Goal: Information Seeking & Learning: Compare options

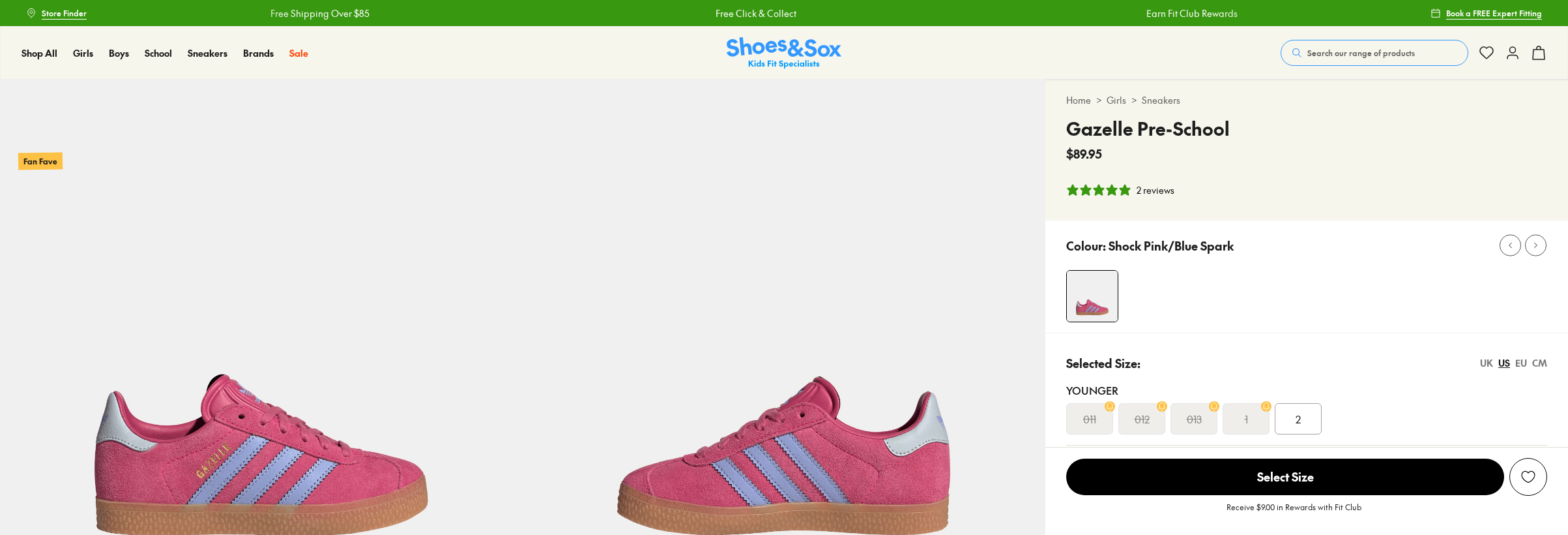
select select "*"
click at [1163, 95] on link "Sneakers" at bounding box center [1161, 100] width 38 height 13
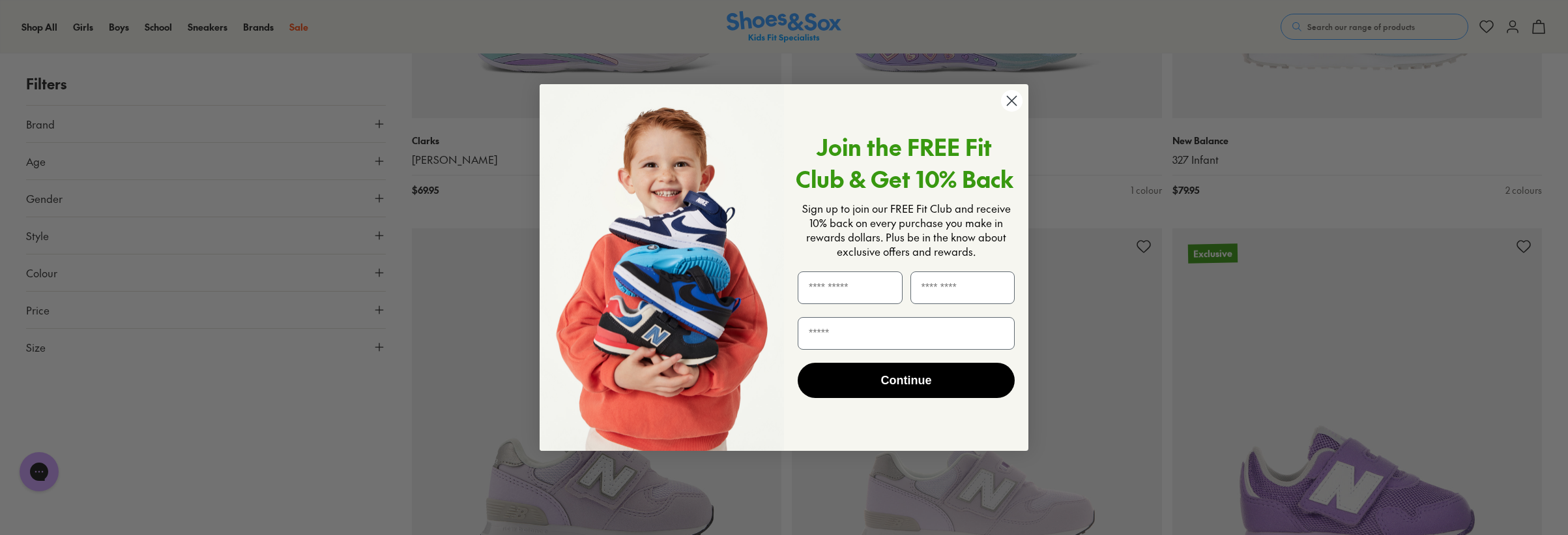
scroll to position [2478, 0]
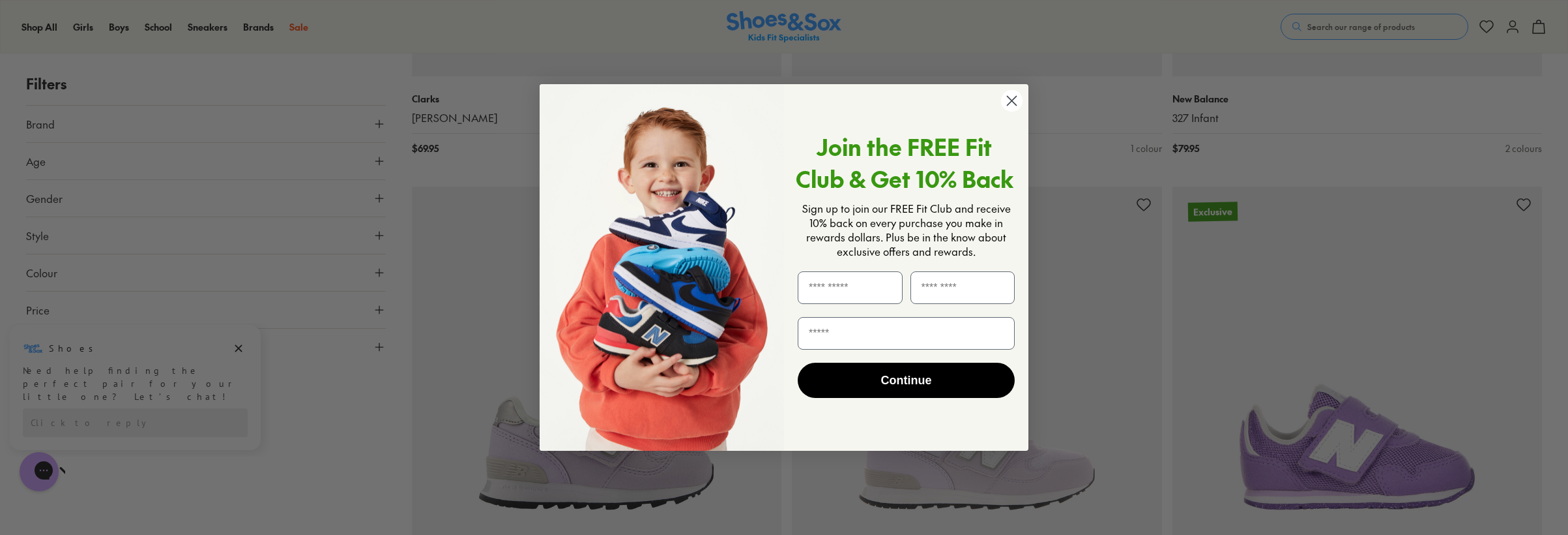
click at [1011, 103] on circle "Close dialog" at bounding box center [1012, 101] width 22 height 22
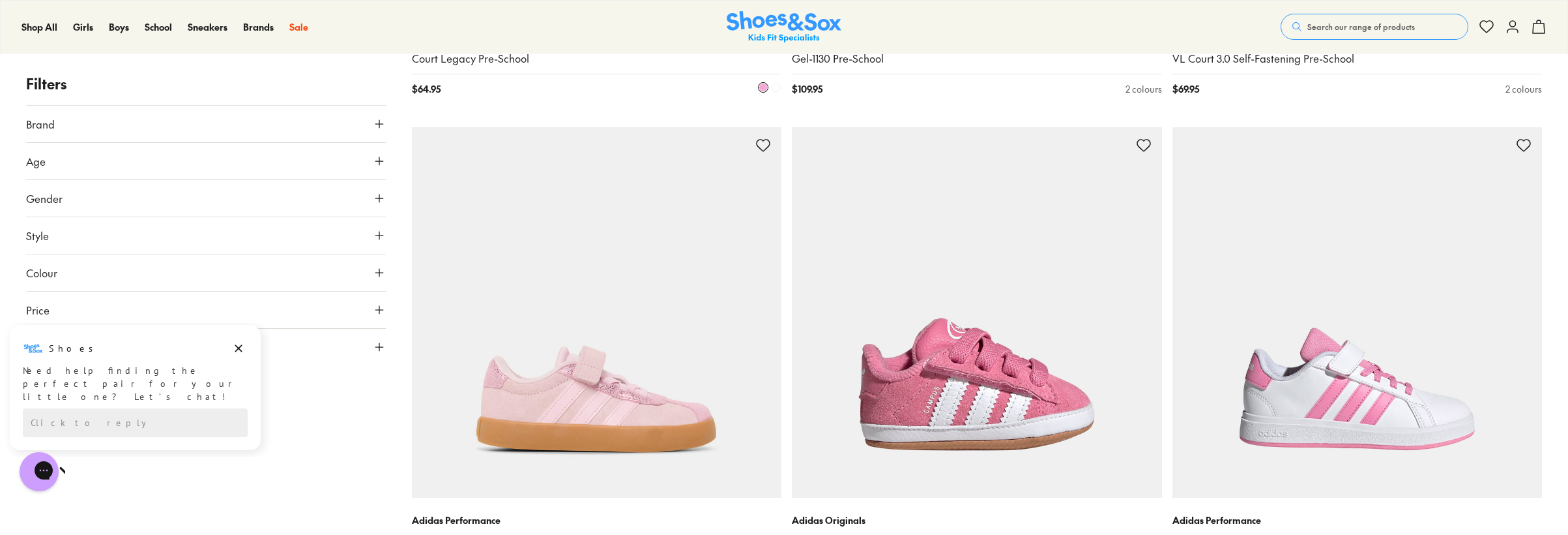
scroll to position [4107, 0]
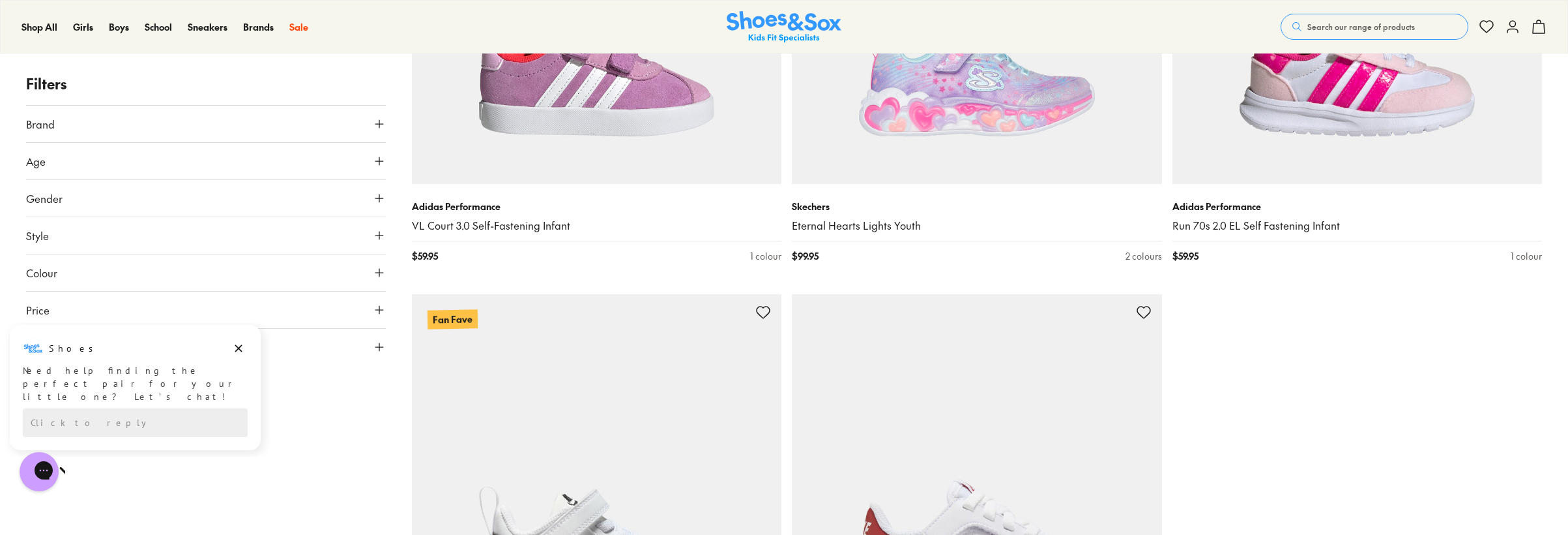
scroll to position [4955, 0]
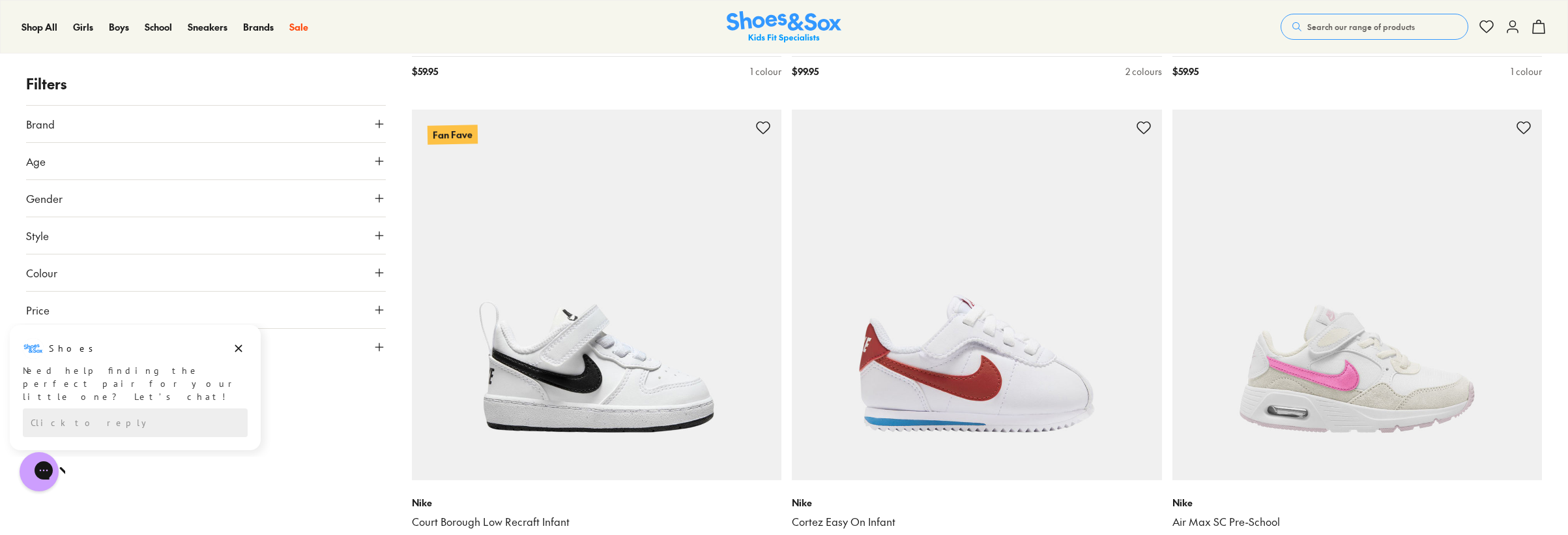
click at [379, 161] on use at bounding box center [379, 160] width 8 height 8
click at [232, 349] on icon "Dismiss campaign" at bounding box center [239, 348] width 13 height 16
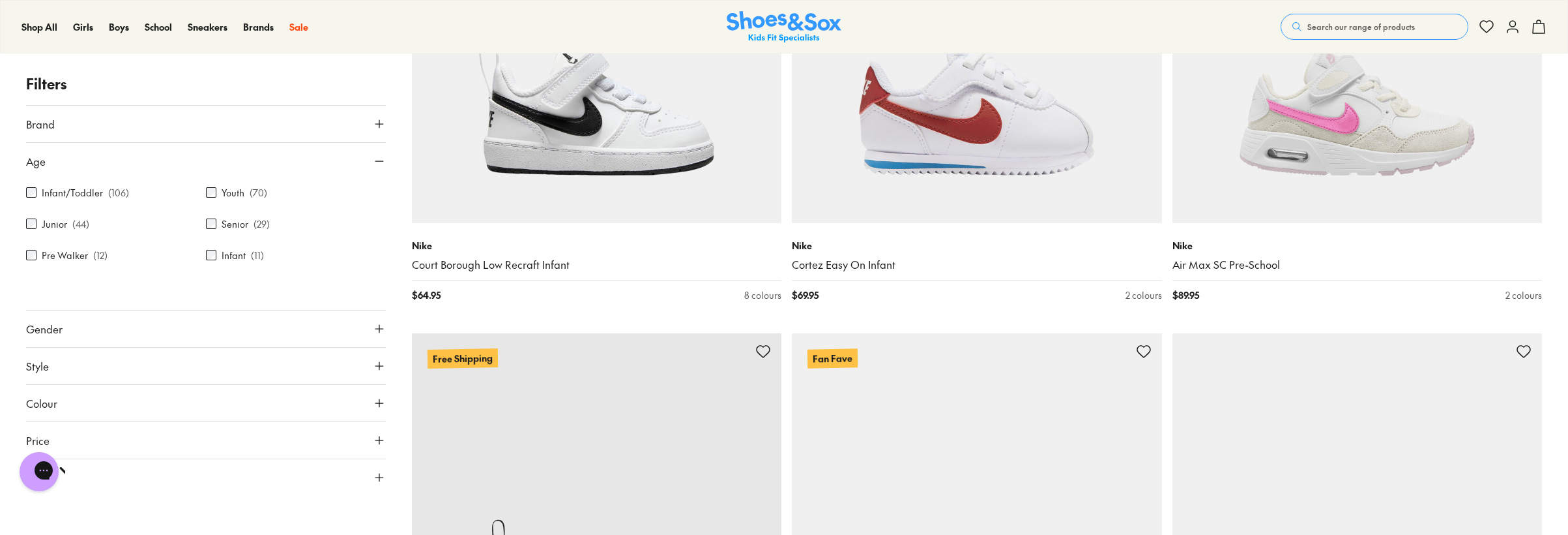
scroll to position [5281, 0]
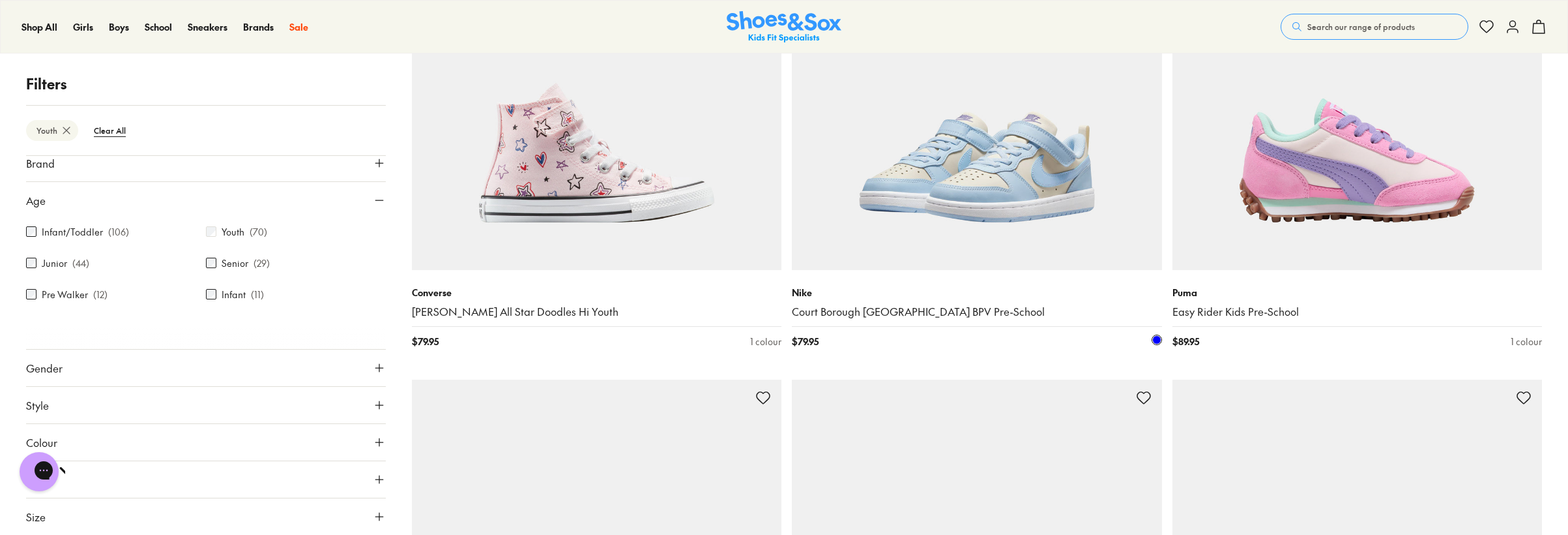
scroll to position [391, 0]
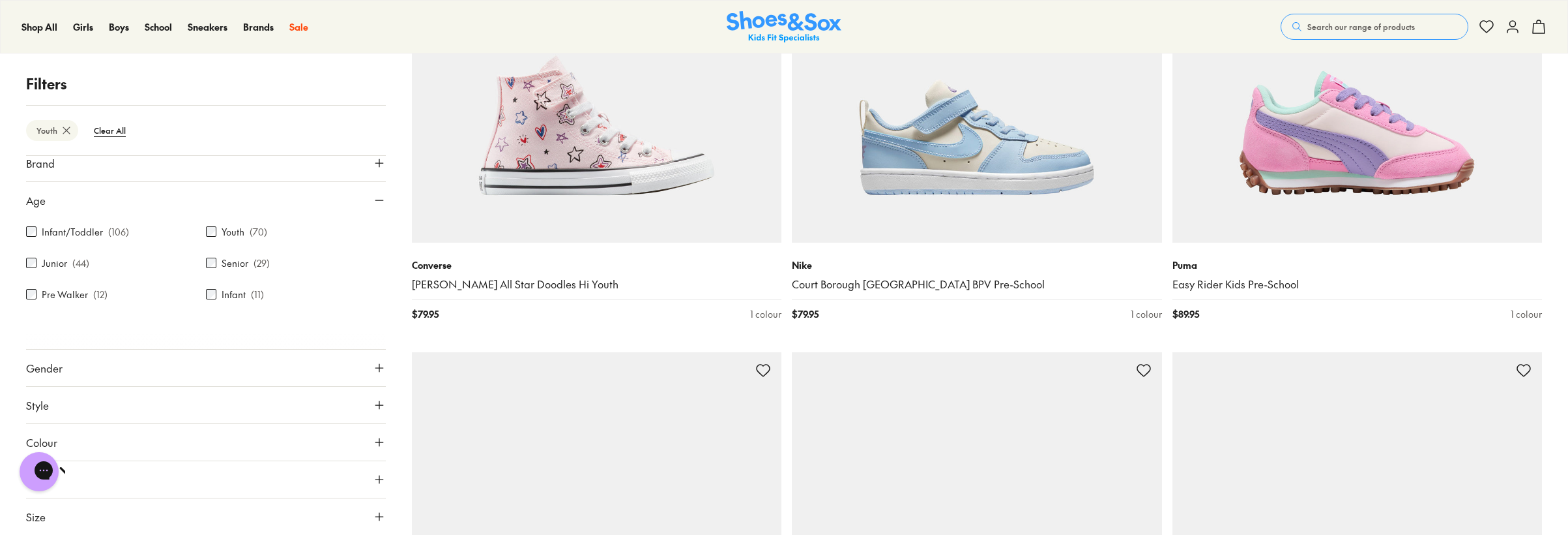
click at [48, 265] on label "Junior" at bounding box center [54, 263] width 25 height 13
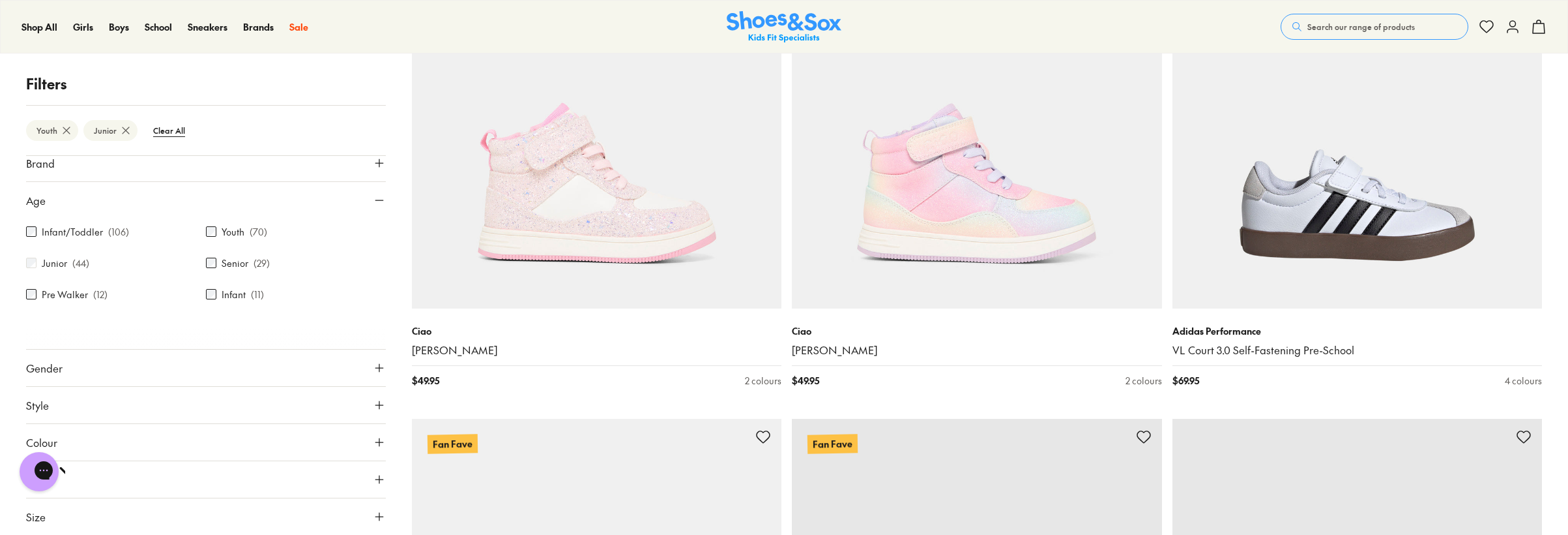
scroll to position [3716, 0]
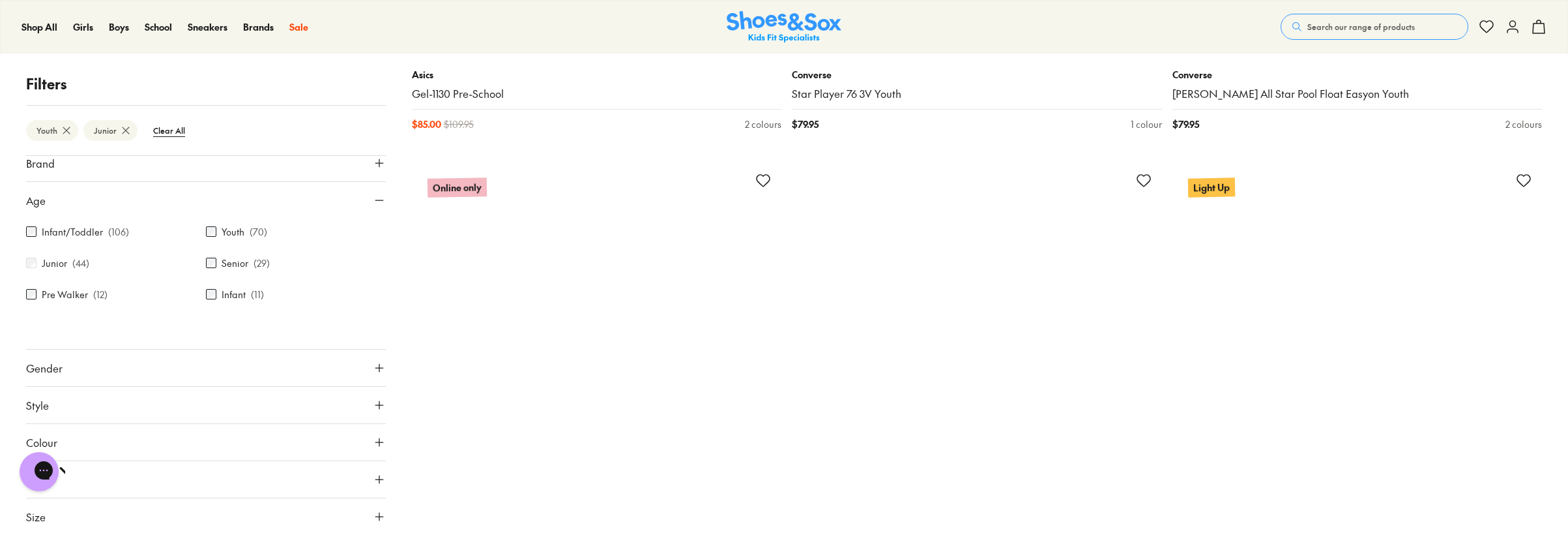
scroll to position [9323, 0]
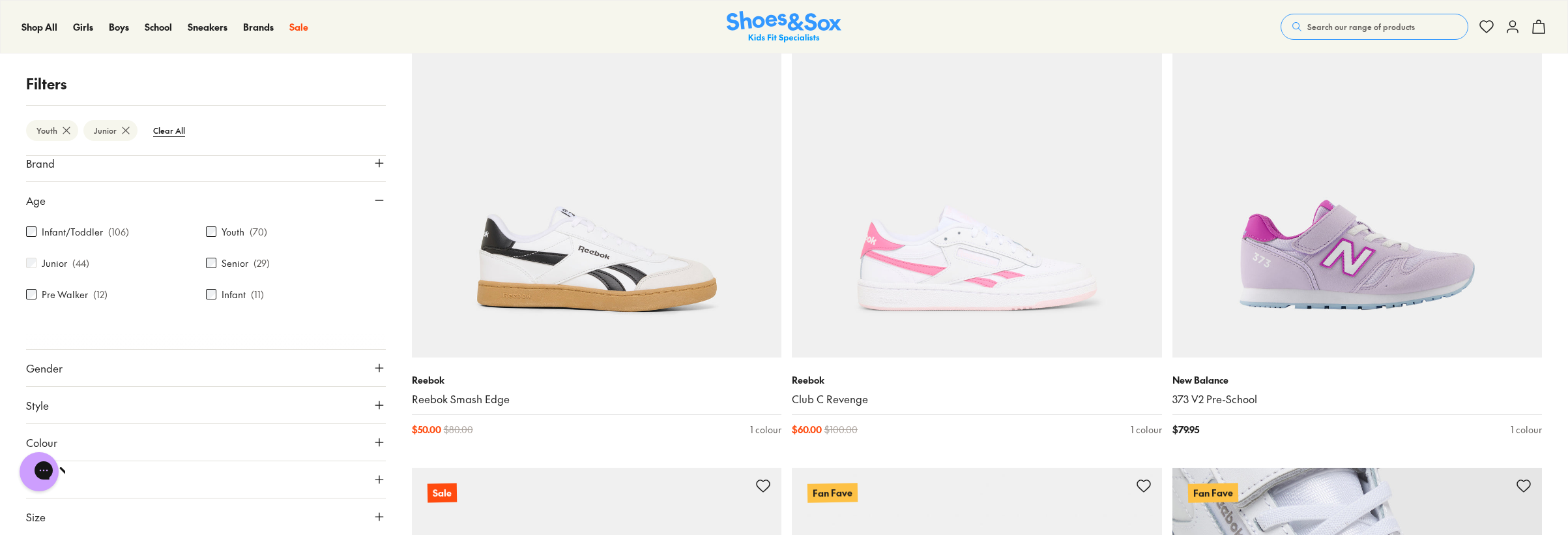
scroll to position [14734, 0]
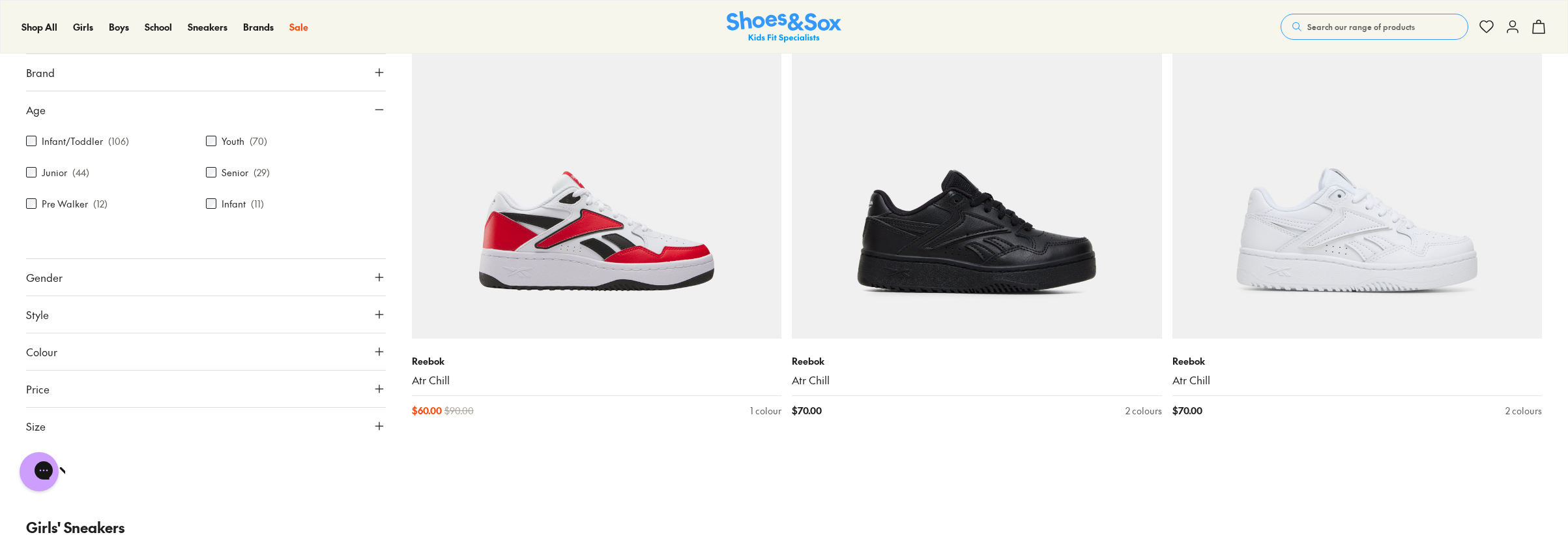
click at [227, 140] on label "Youth" at bounding box center [232, 141] width 23 height 13
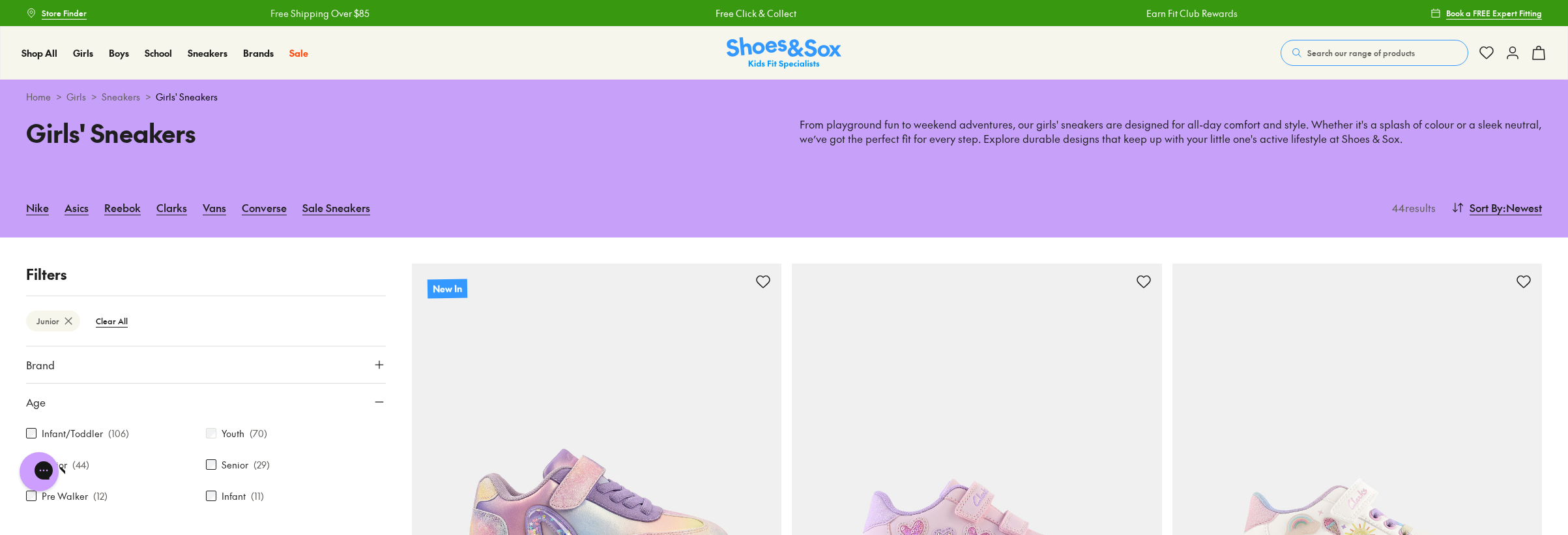
scroll to position [11, 0]
click at [55, 451] on div "Chat with us" at bounding box center [39, 471] width 52 height 48
click at [70, 456] on div "Junior ( 44 )" at bounding box center [115, 453] width 180 height 16
click at [65, 455] on label "Junior" at bounding box center [54, 453] width 25 height 13
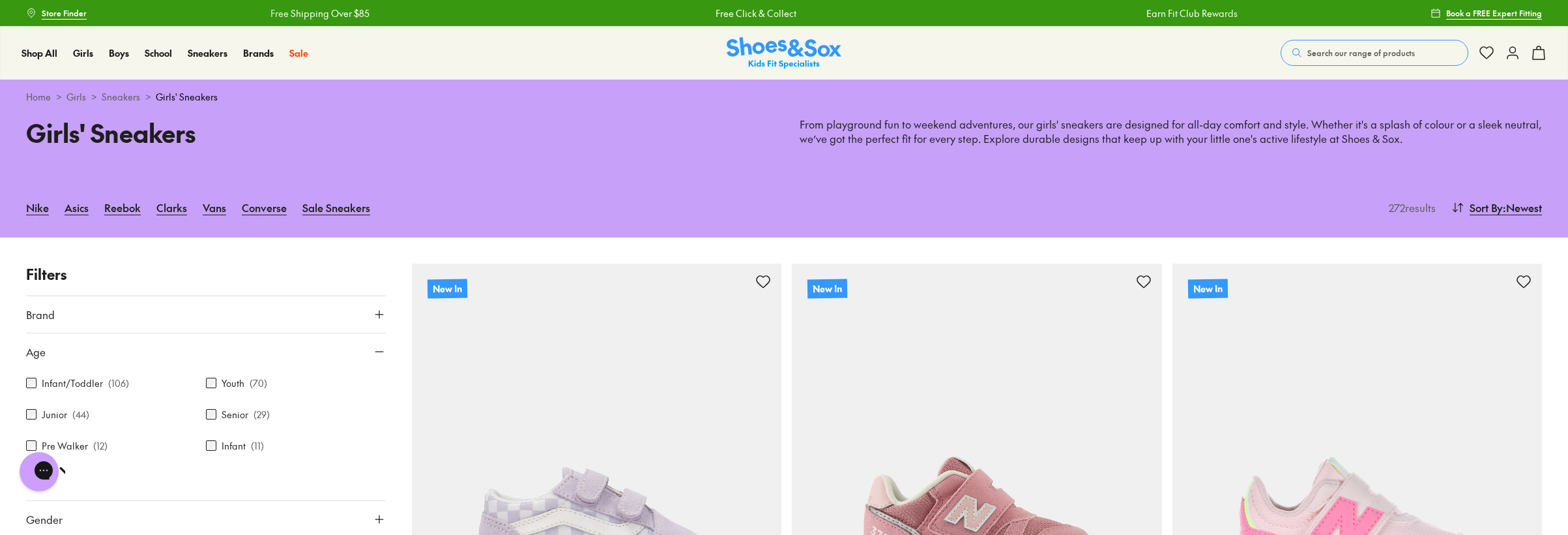
click at [217, 416] on div "Senior ( 29 )" at bounding box center [295, 414] width 180 height 16
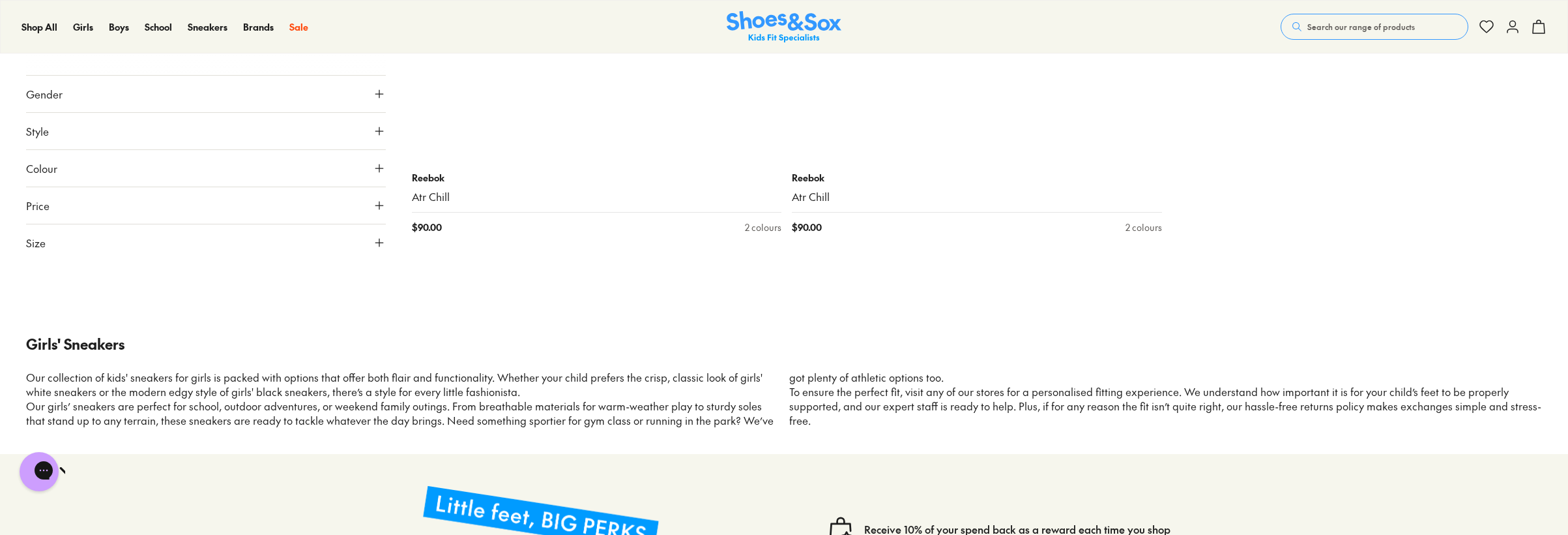
scroll to position [4824, 0]
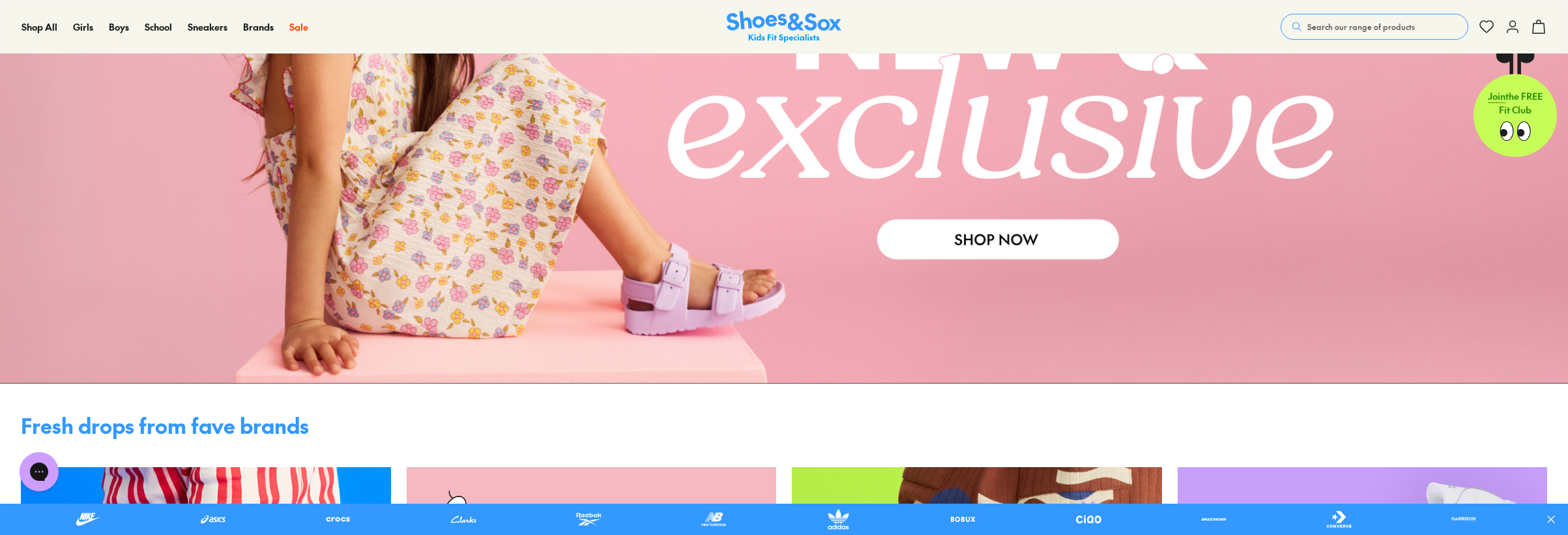
click at [906, 241] on link at bounding box center [784, 100] width 1568 height 564
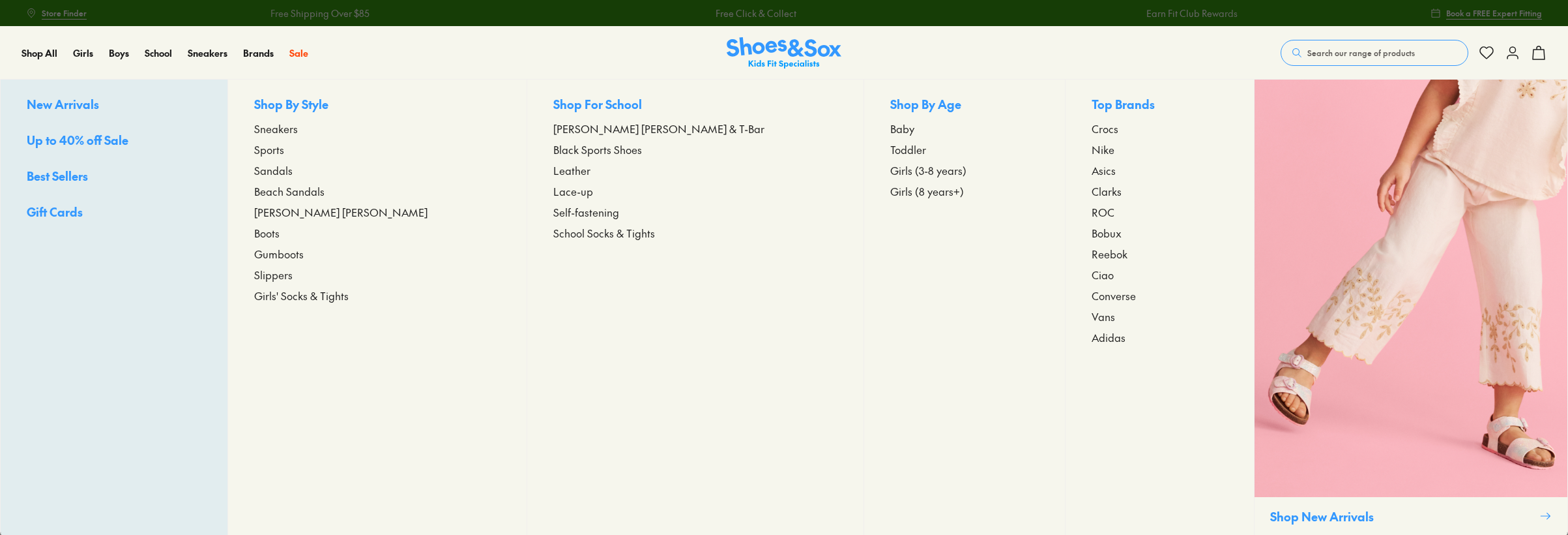
click at [94, 144] on span "Up to 40% off Sale" at bounding box center [78, 140] width 102 height 16
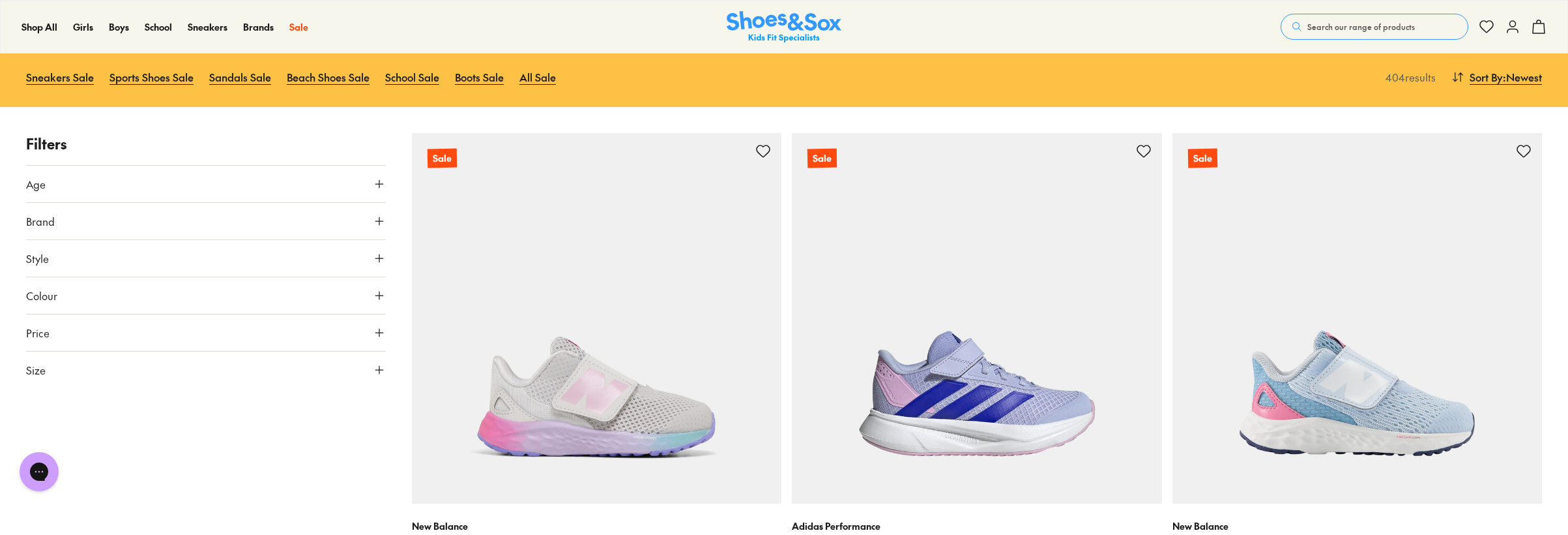
click at [384, 375] on icon at bounding box center [379, 369] width 13 height 13
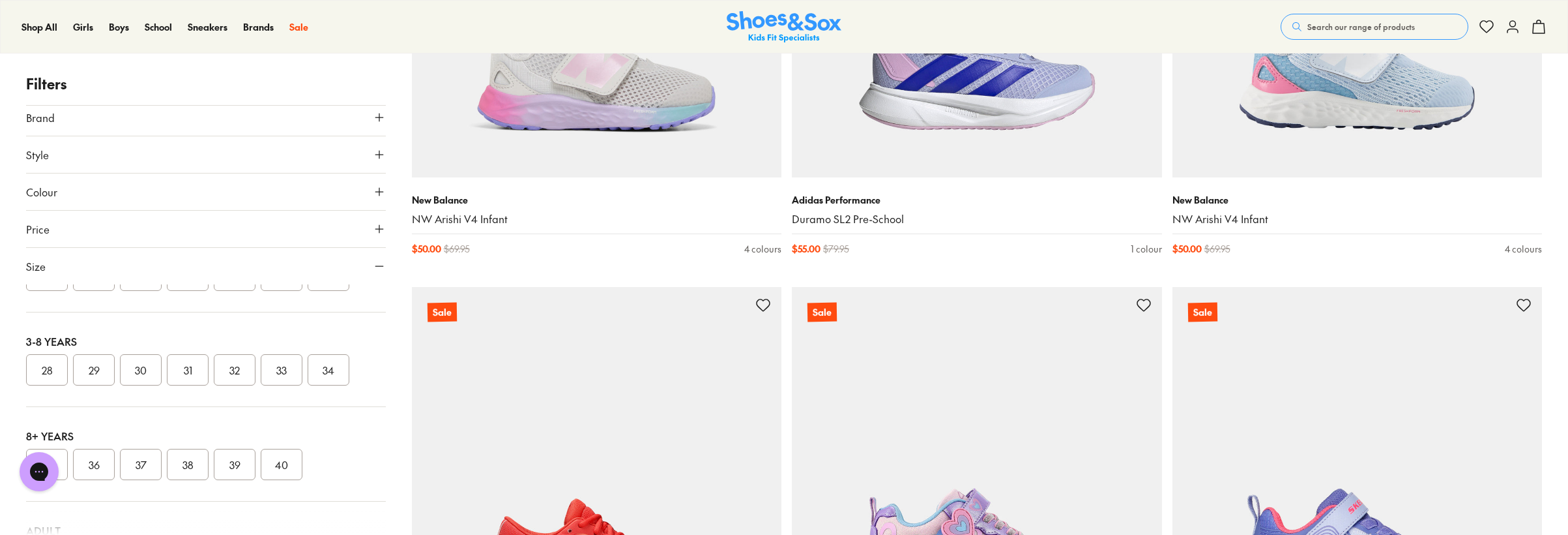
scroll to position [261, 0]
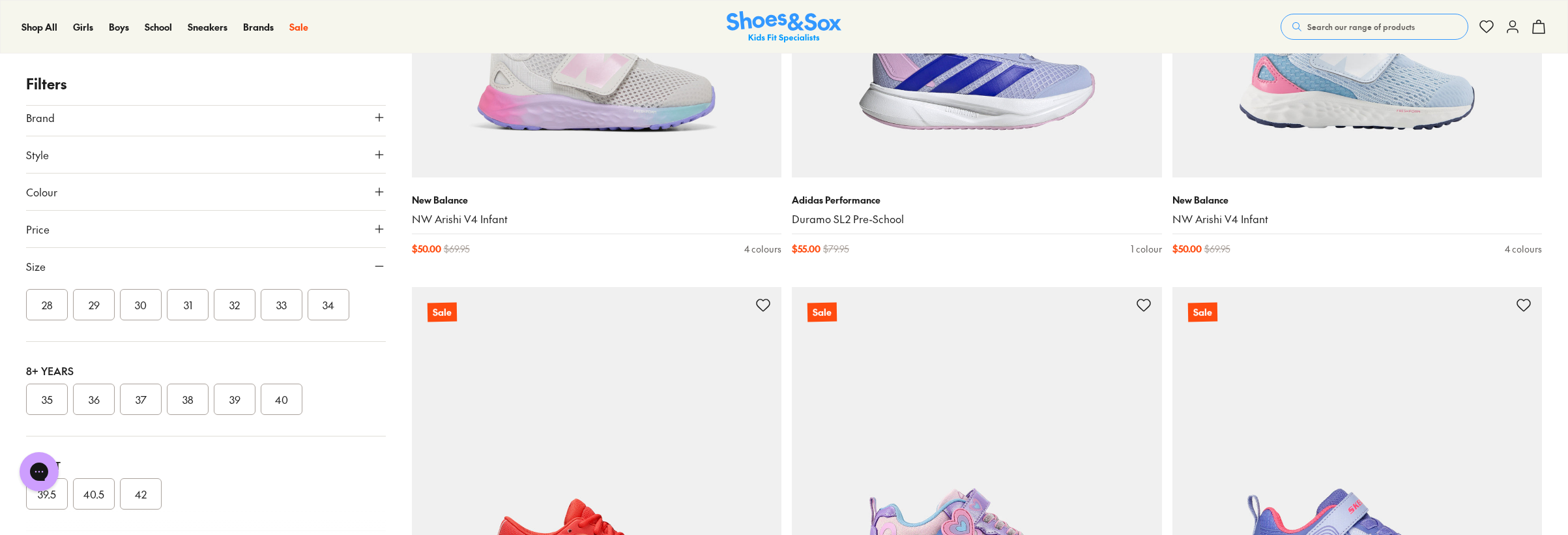
click at [285, 301] on button "33" at bounding box center [282, 303] width 42 height 31
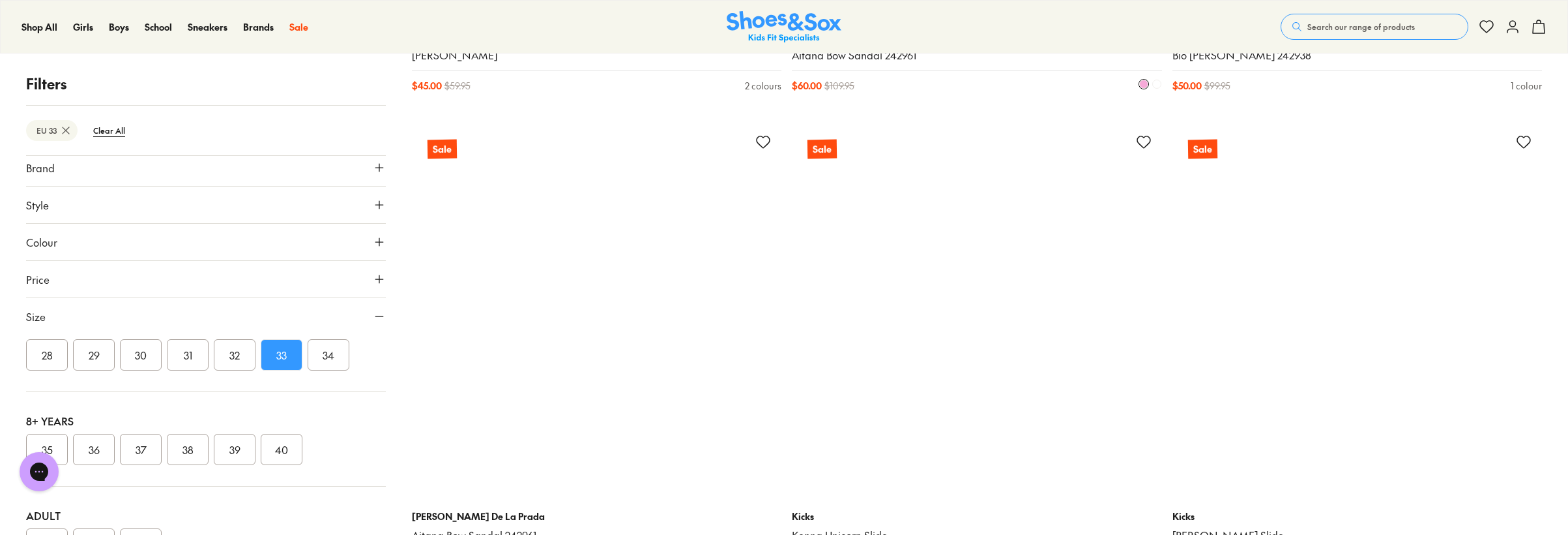
scroll to position [4563, 0]
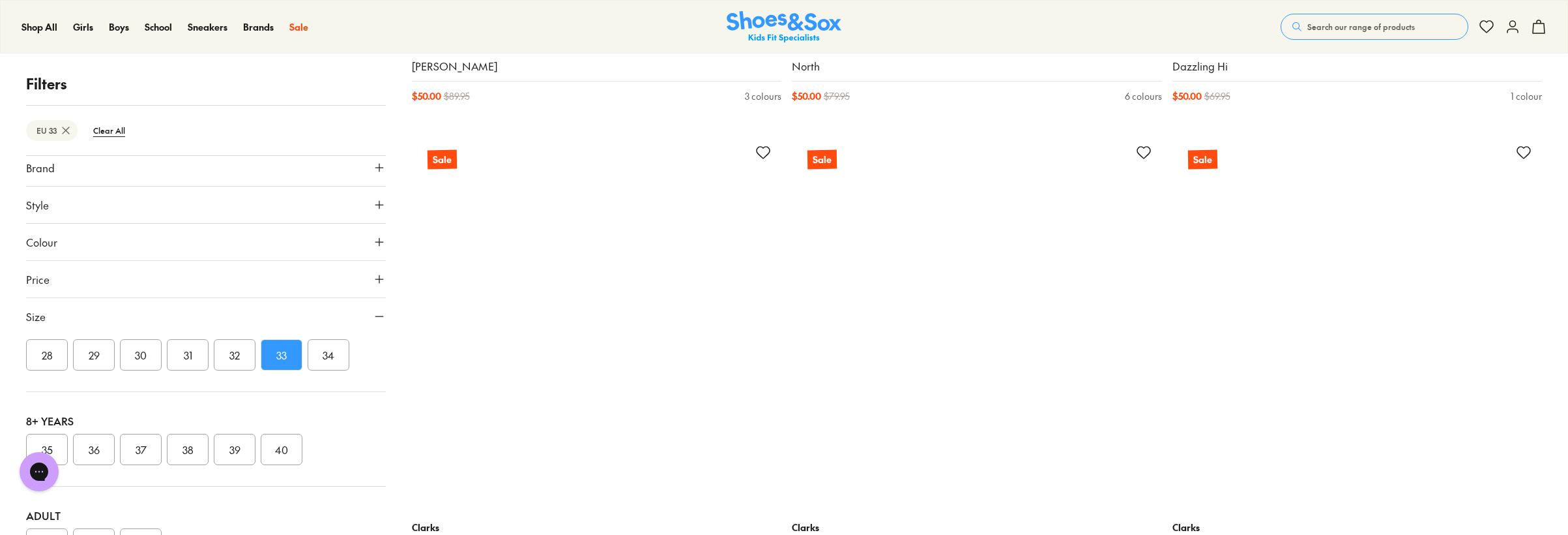
scroll to position [9780, 0]
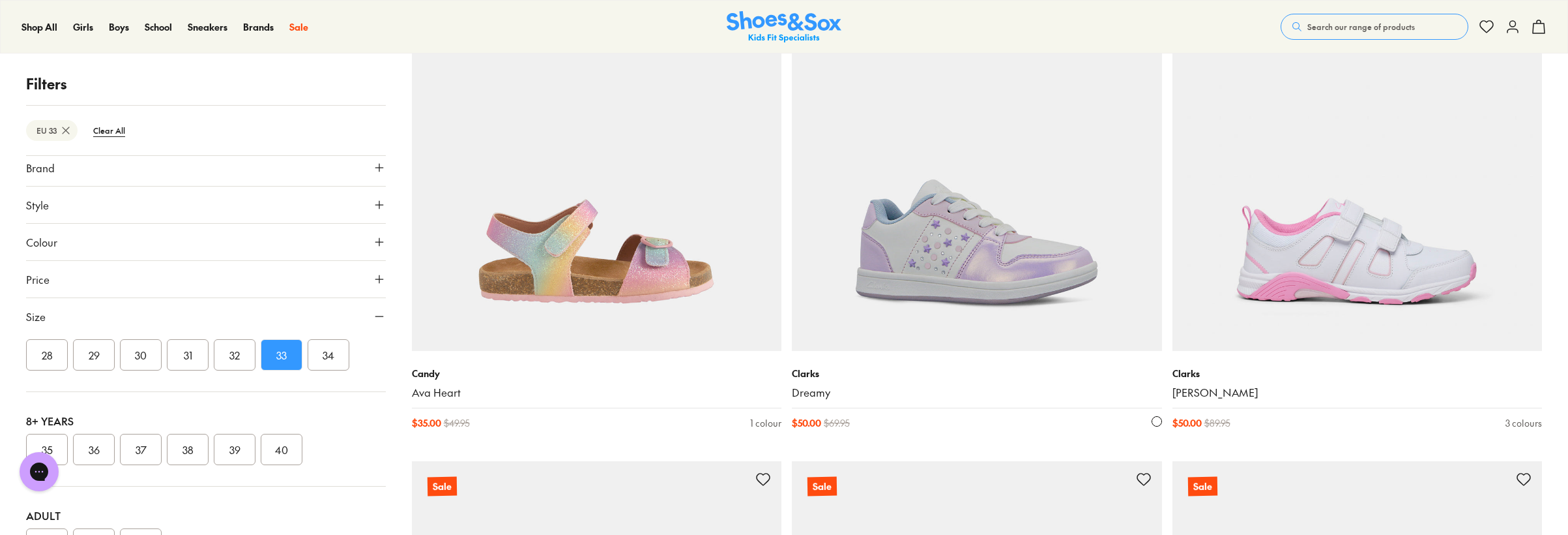
scroll to position [10822, 0]
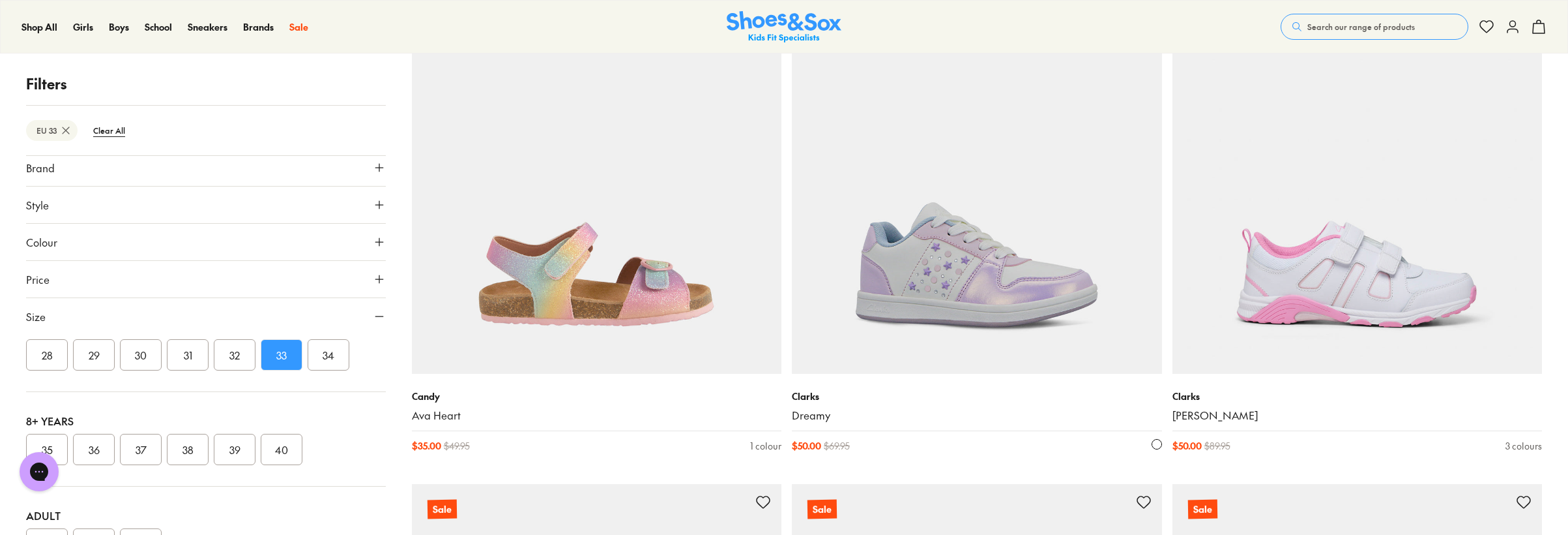
click at [958, 278] on img at bounding box center [977, 188] width 370 height 370
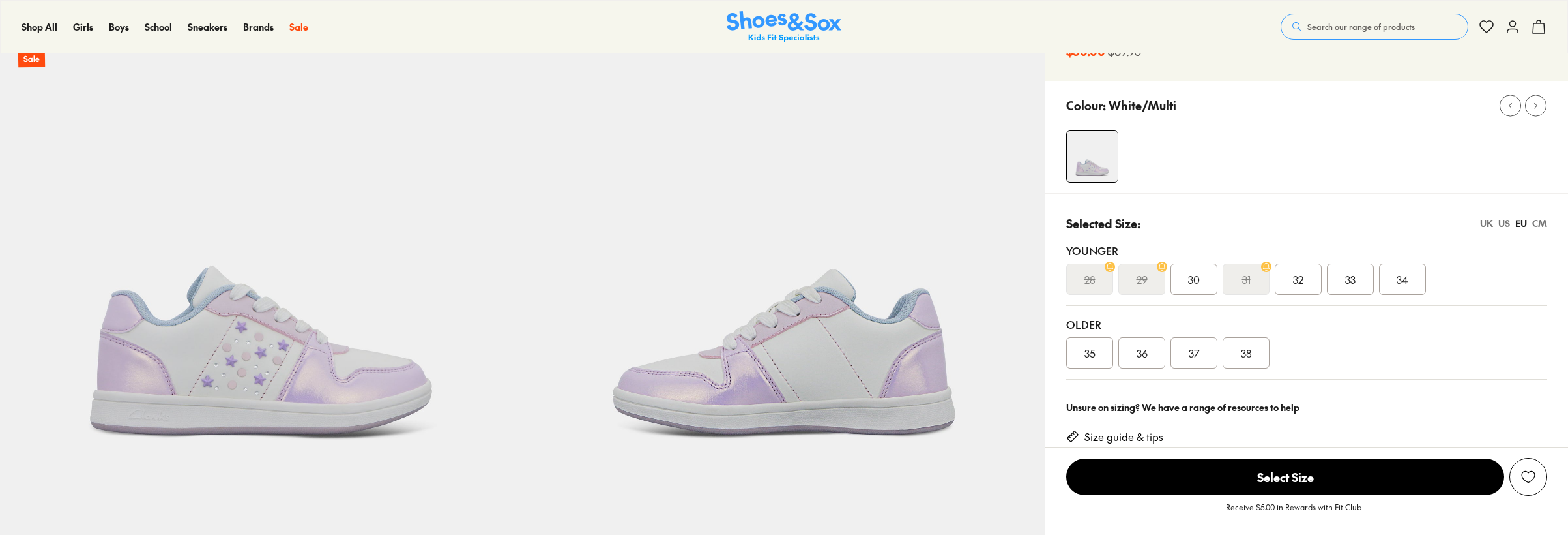
select select "*"
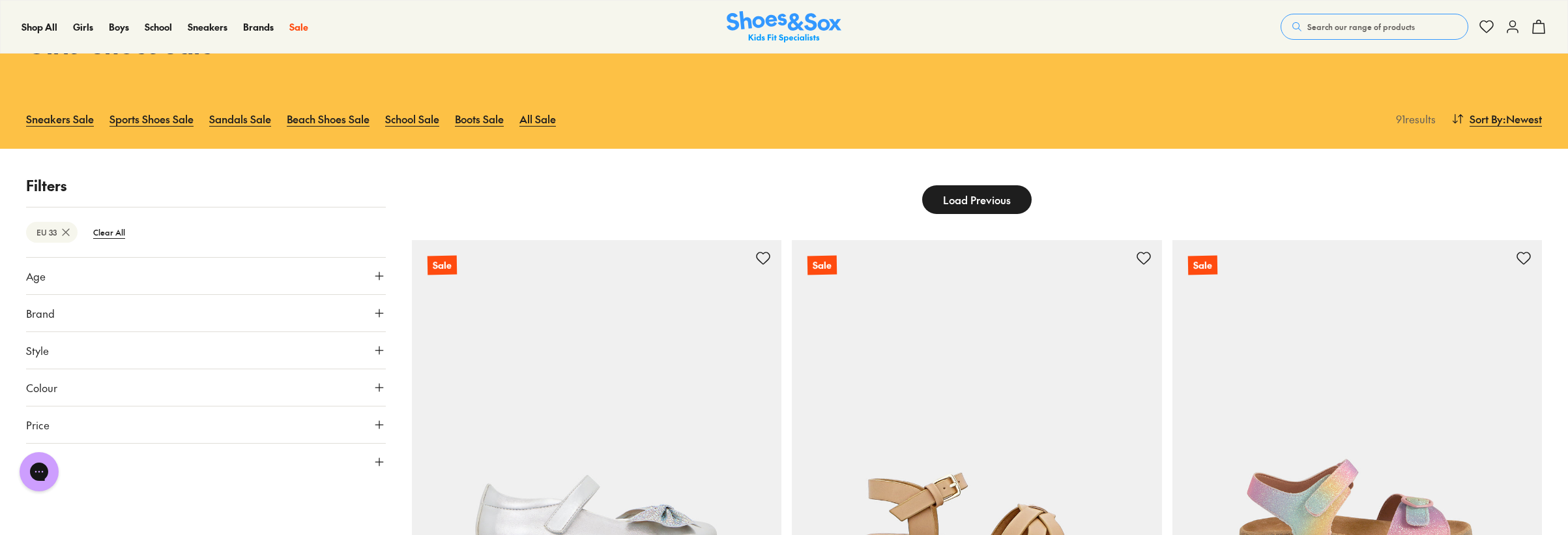
scroll to position [65, 0]
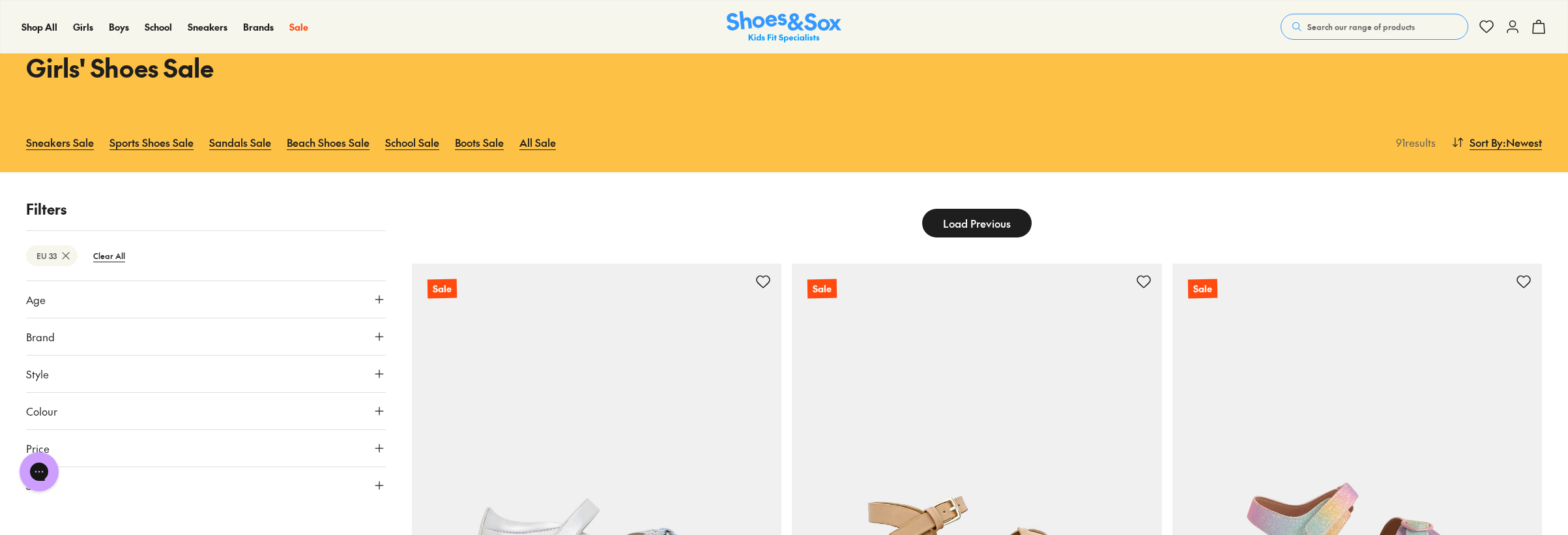
click at [975, 216] on button "Load Previous" at bounding box center [977, 223] width 109 height 28
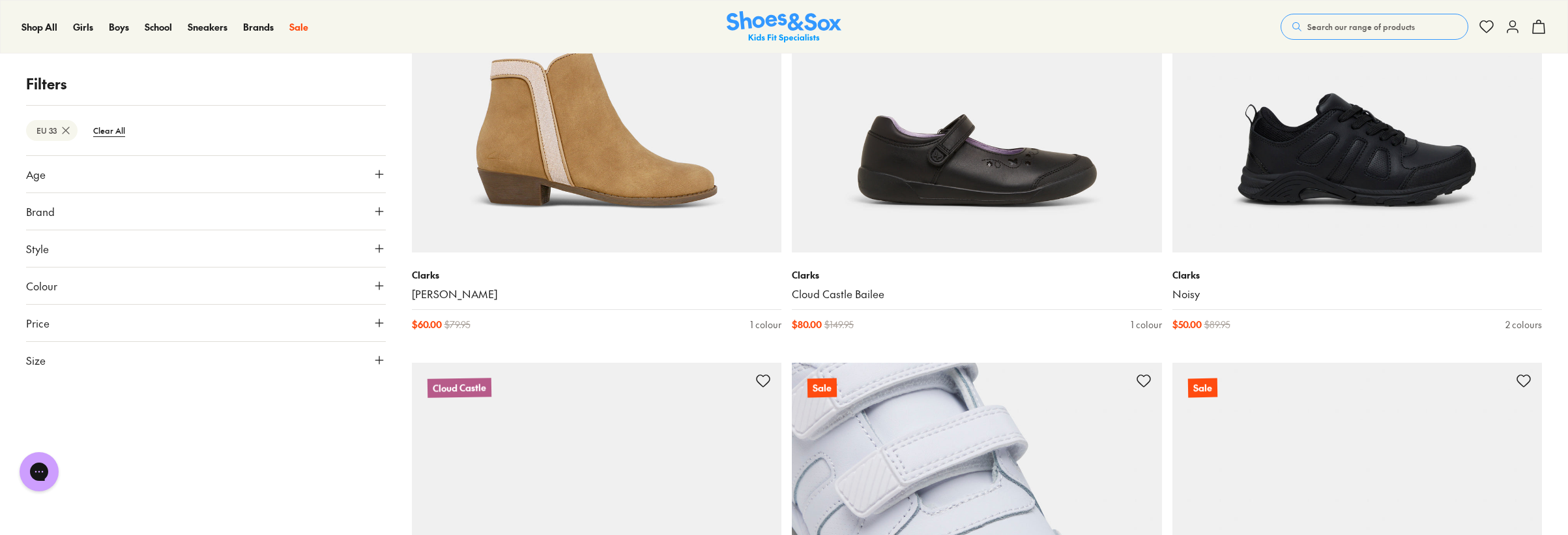
scroll to position [3784, 0]
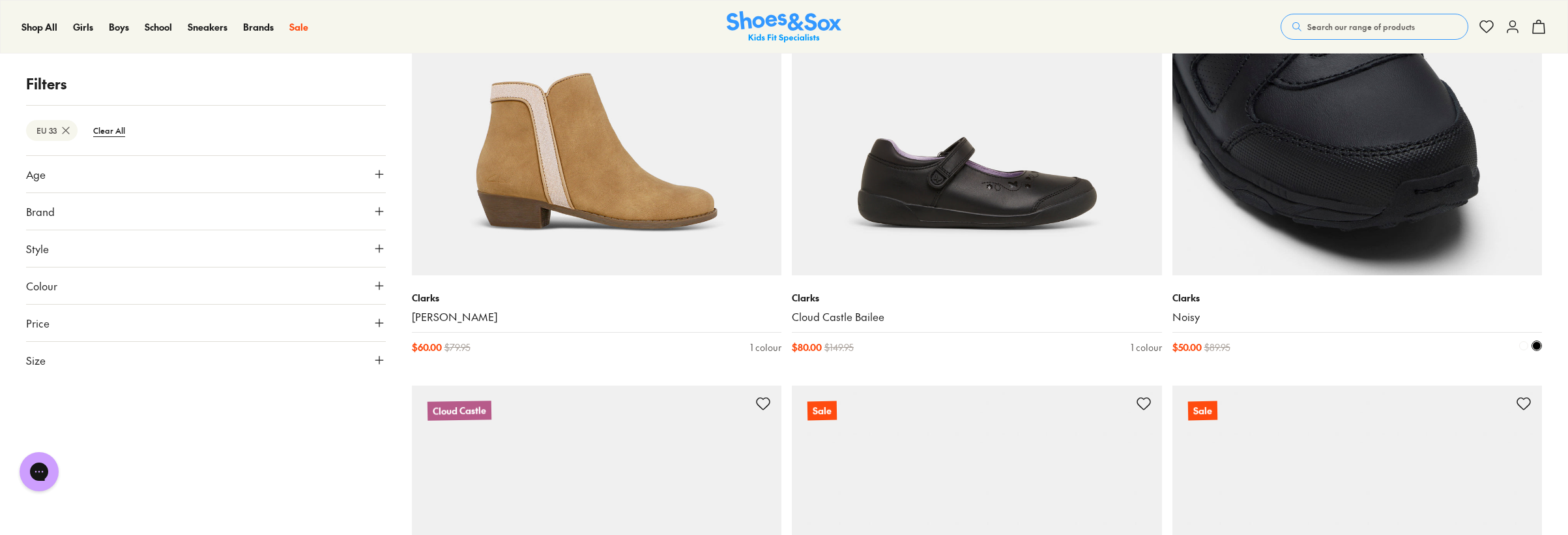
click at [1322, 206] on img at bounding box center [1357, 90] width 370 height 370
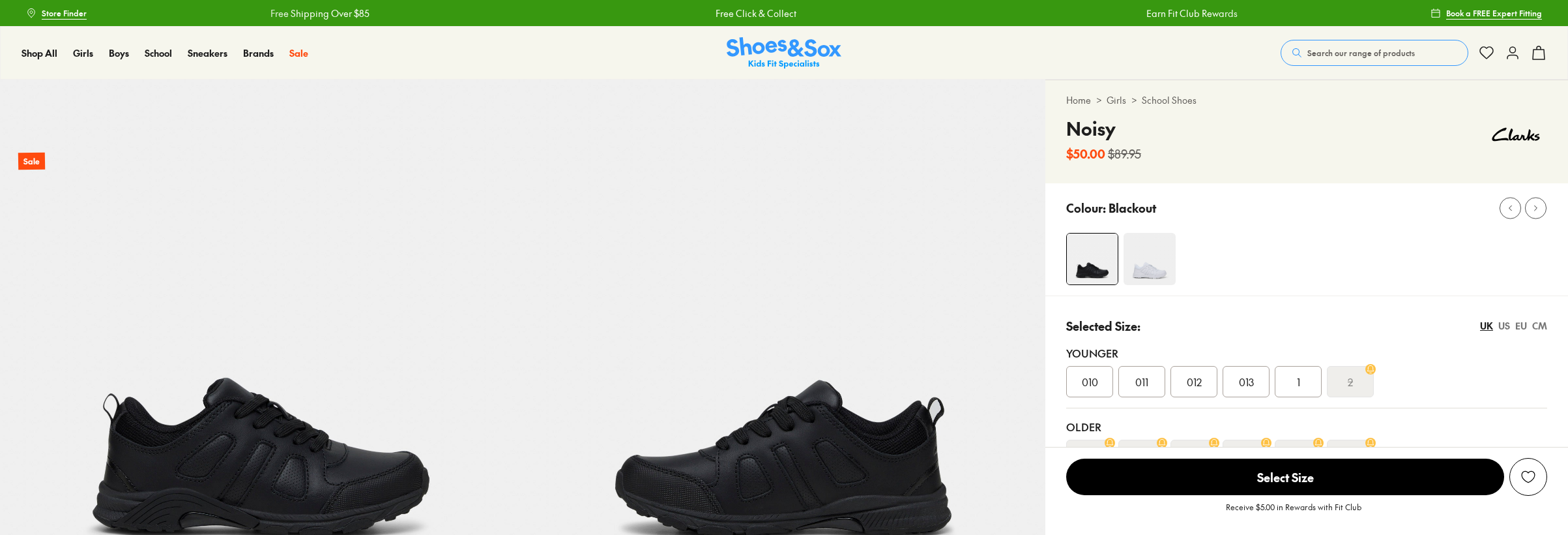
select select "*"
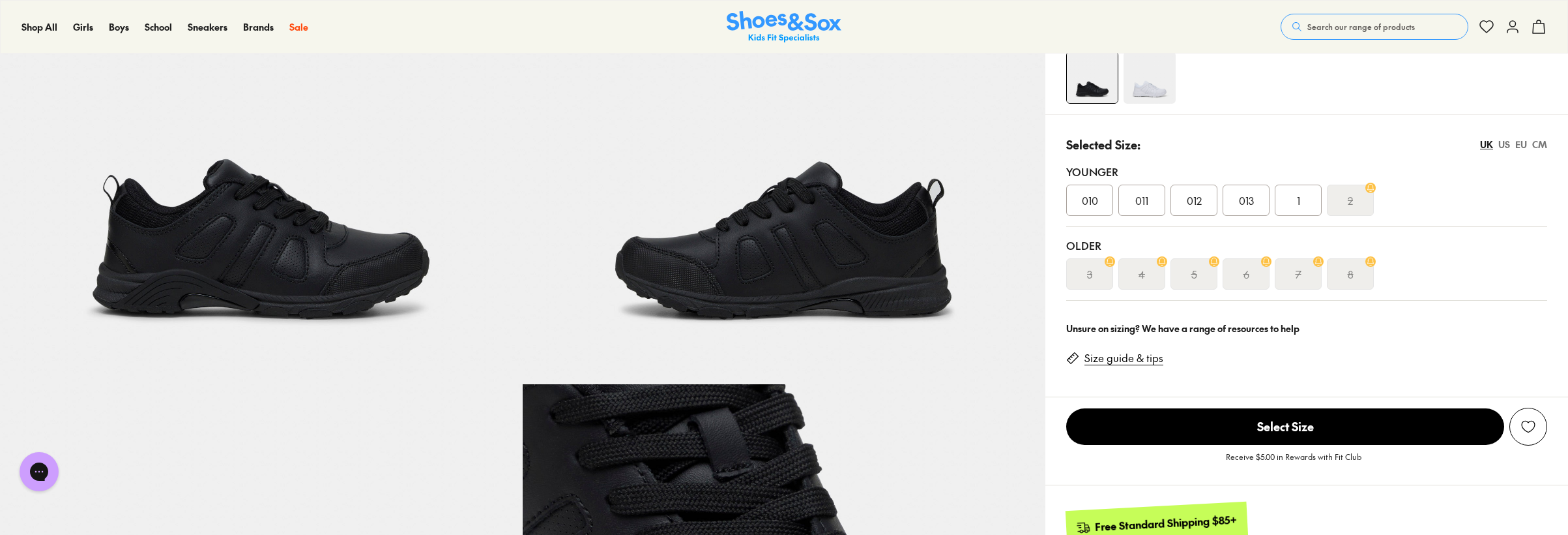
scroll to position [196, 0]
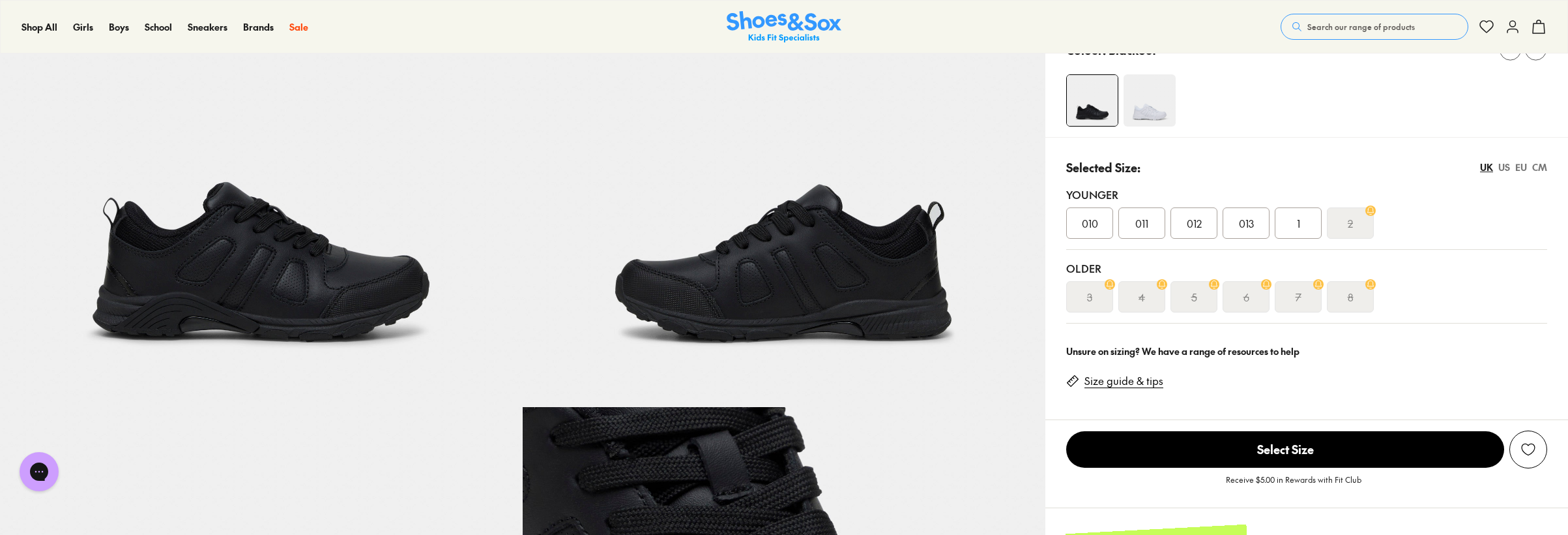
click at [1521, 164] on div "EU" at bounding box center [1521, 167] width 12 height 13
click at [1305, 221] on div "33" at bounding box center [1298, 222] width 47 height 31
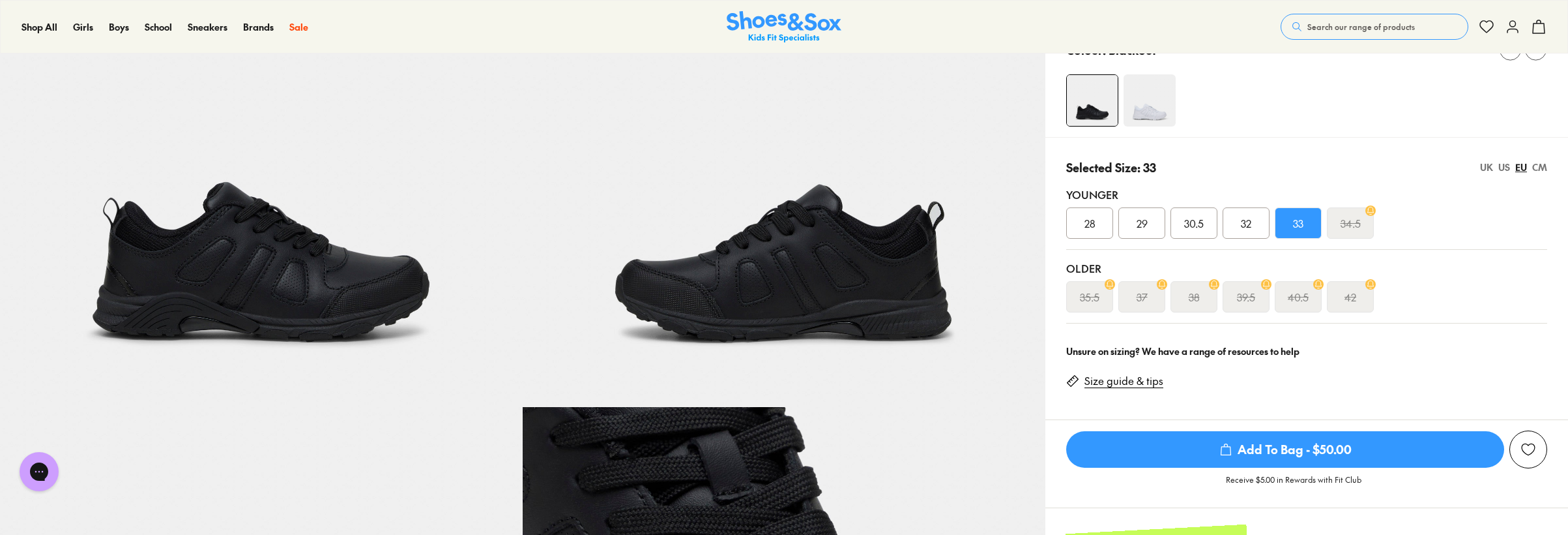
click at [1509, 164] on div "US" at bounding box center [1504, 167] width 12 height 13
click at [1514, 164] on div "UK US EU CM" at bounding box center [1514, 167] width 67 height 13
click at [1515, 164] on div "EU" at bounding box center [1521, 167] width 12 height 13
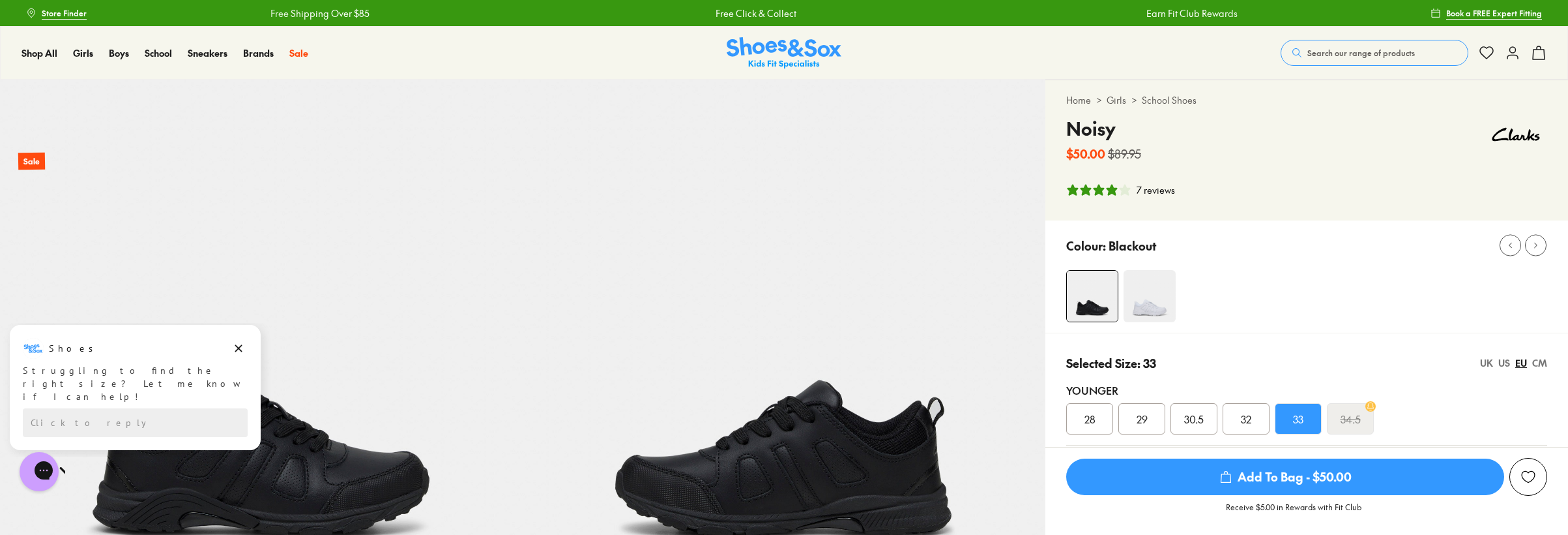
click at [1157, 189] on div "7 reviews" at bounding box center [1156, 190] width 38 height 13
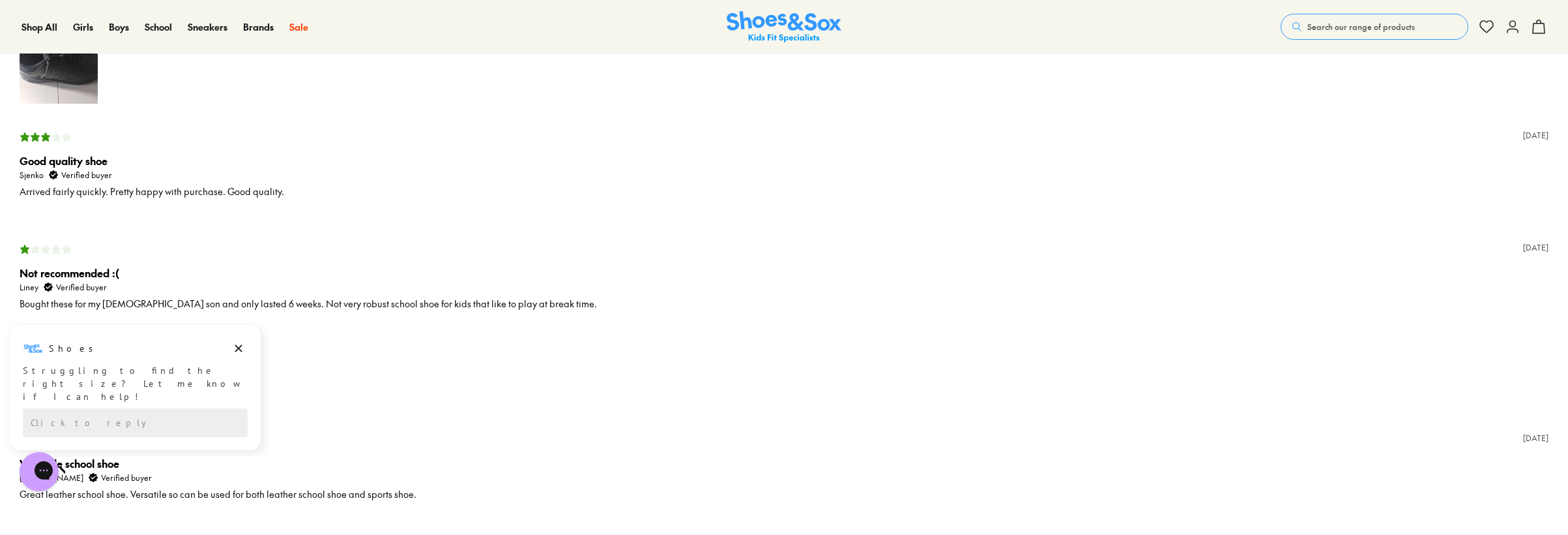
scroll to position [2739, 0]
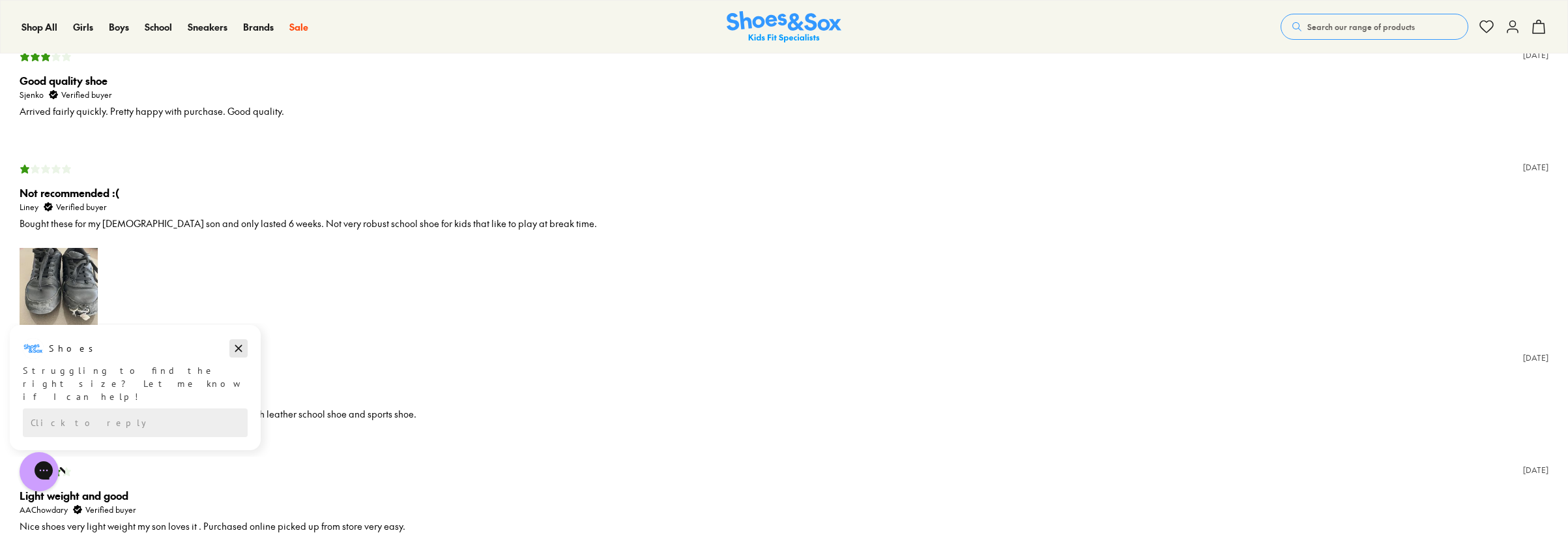
click at [241, 348] on icon "Dismiss campaign" at bounding box center [239, 348] width 13 height 16
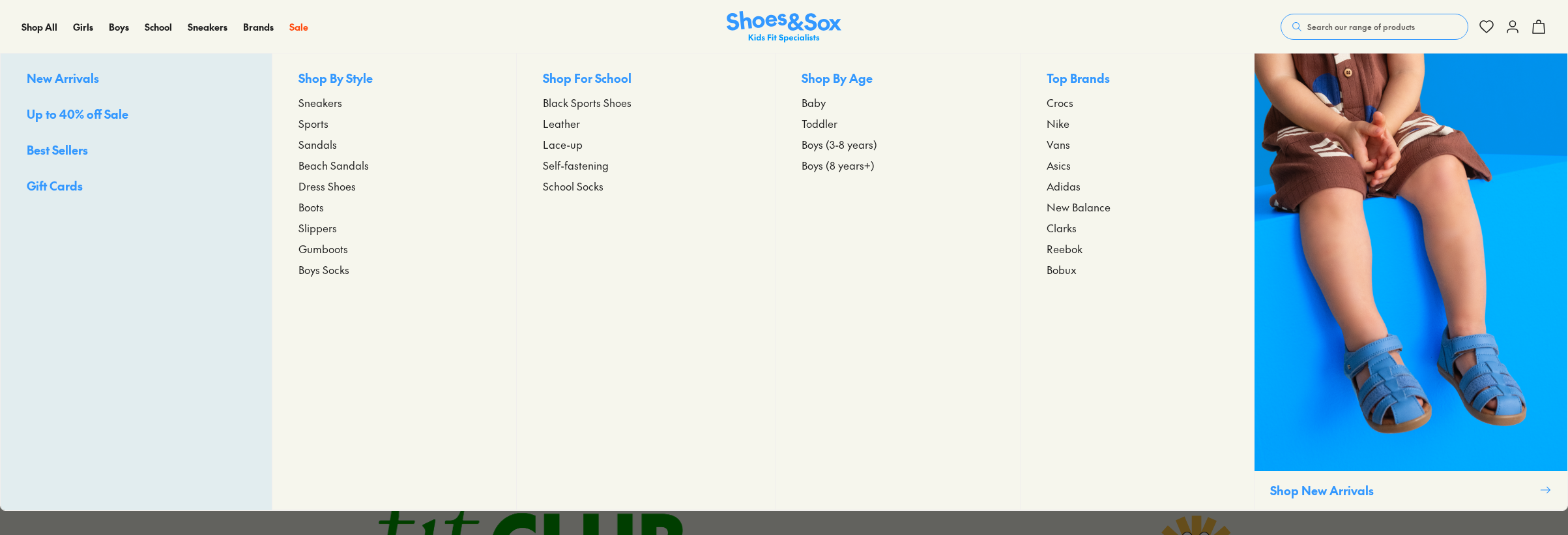
scroll to position [2996, 0]
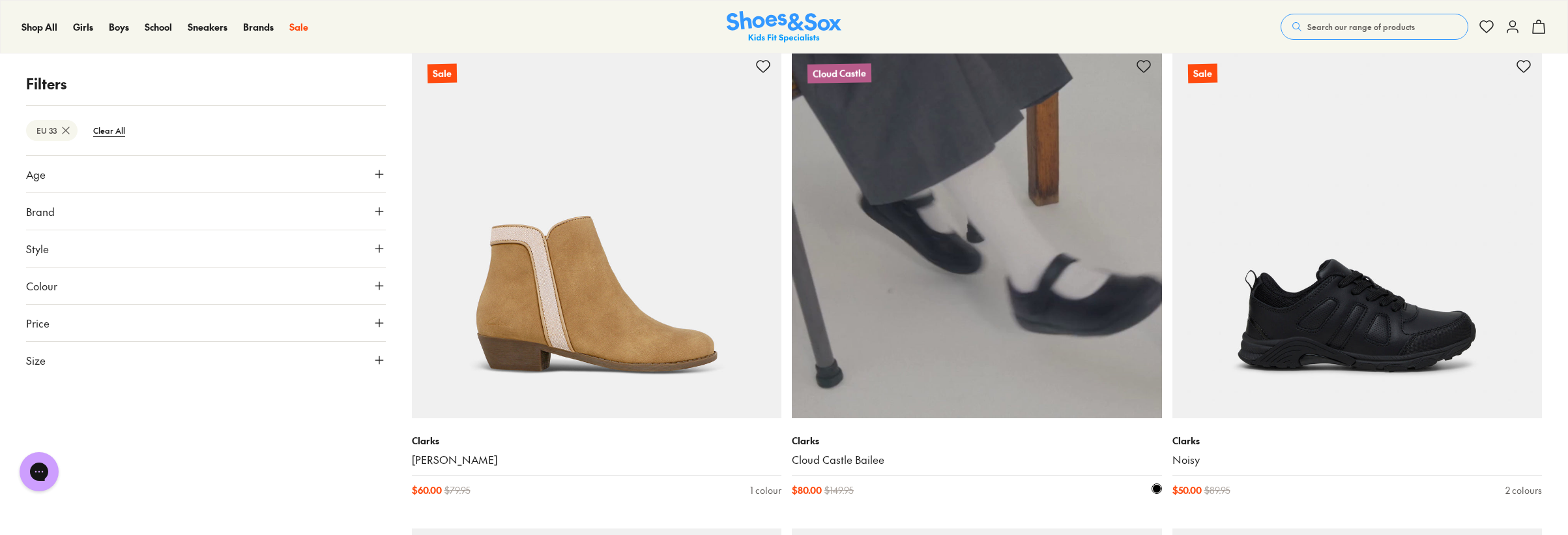
scroll to position [3588, 0]
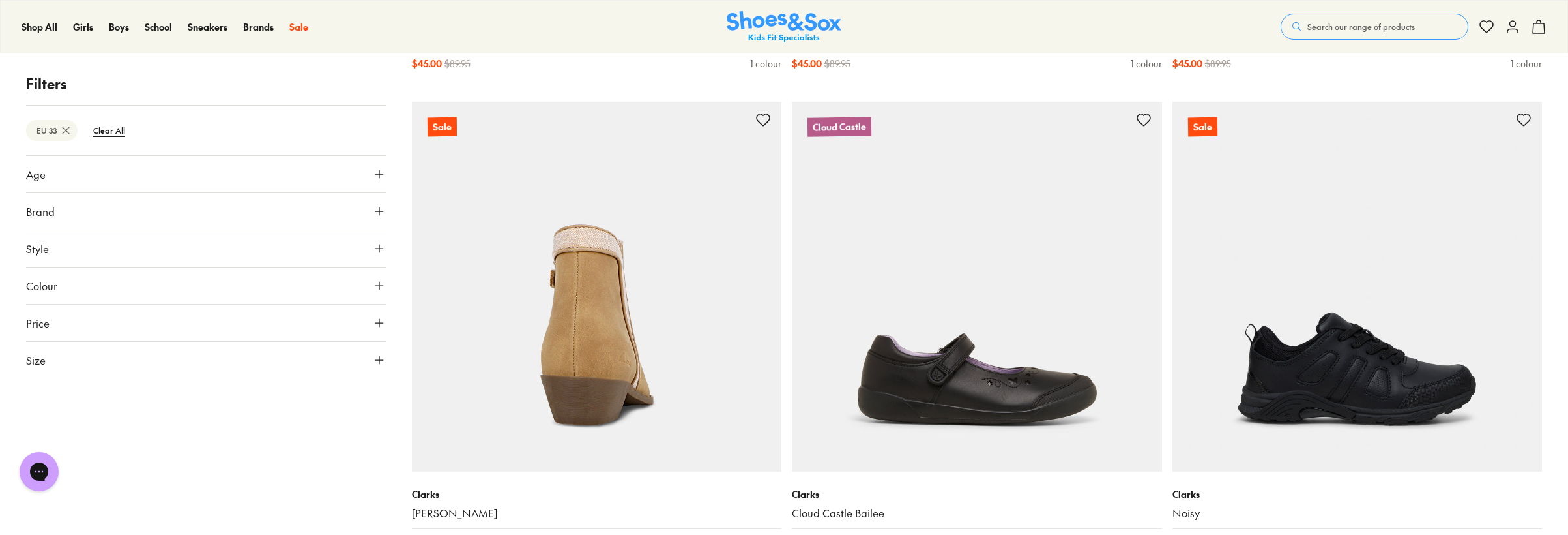
click at [588, 327] on img at bounding box center [597, 287] width 370 height 370
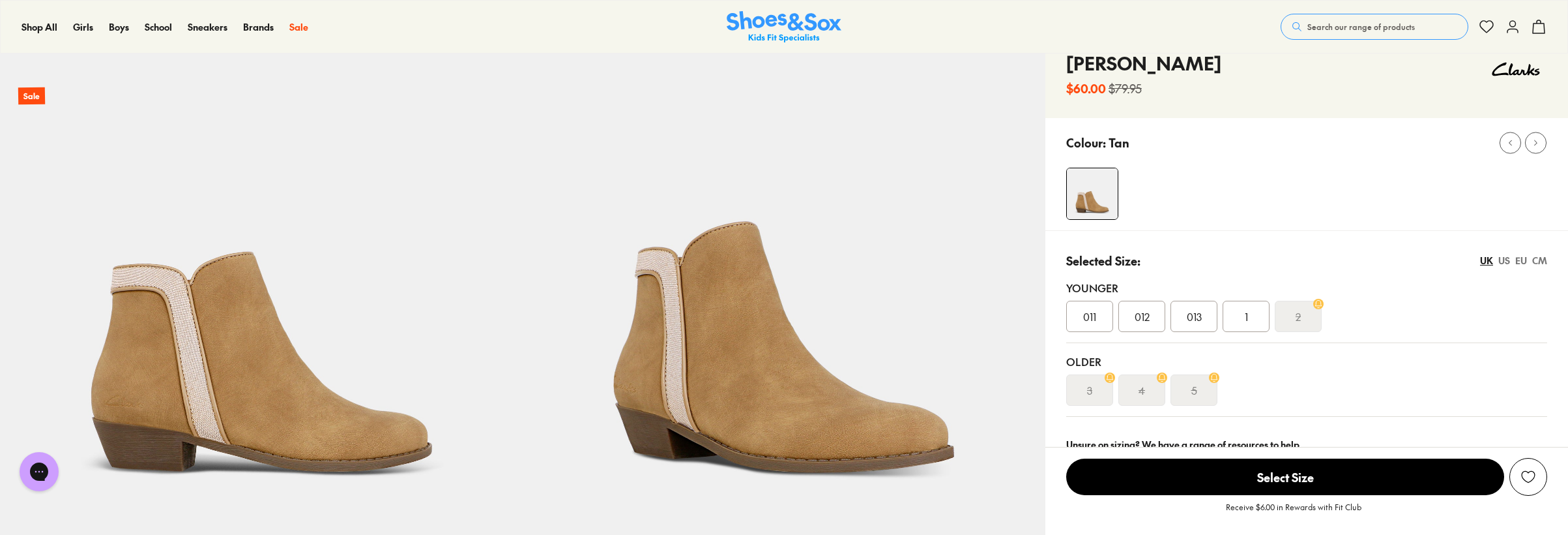
select select "*"
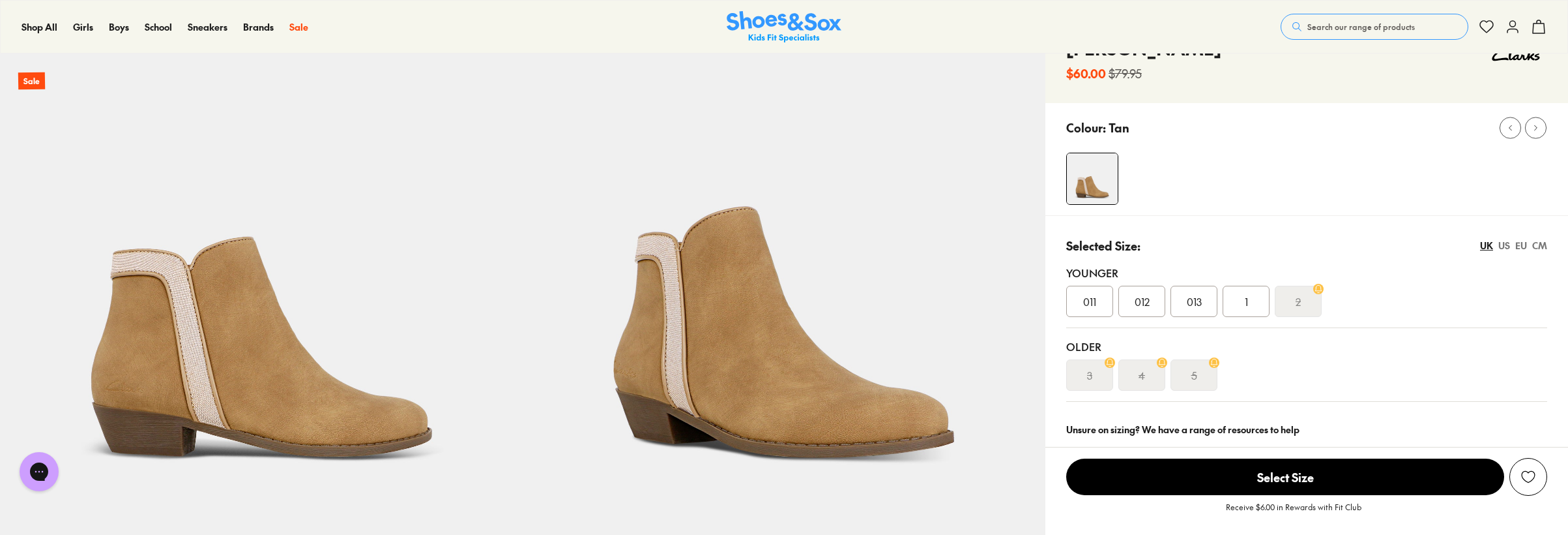
scroll to position [65, 0]
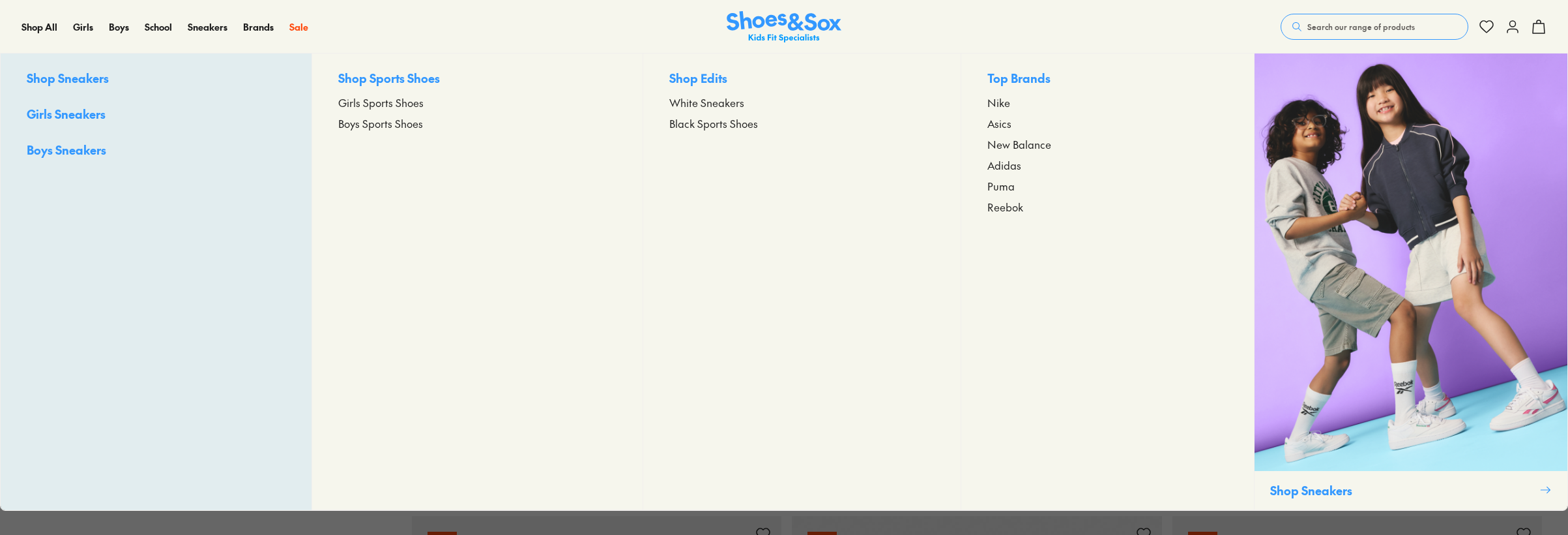
scroll to position [1893, 0]
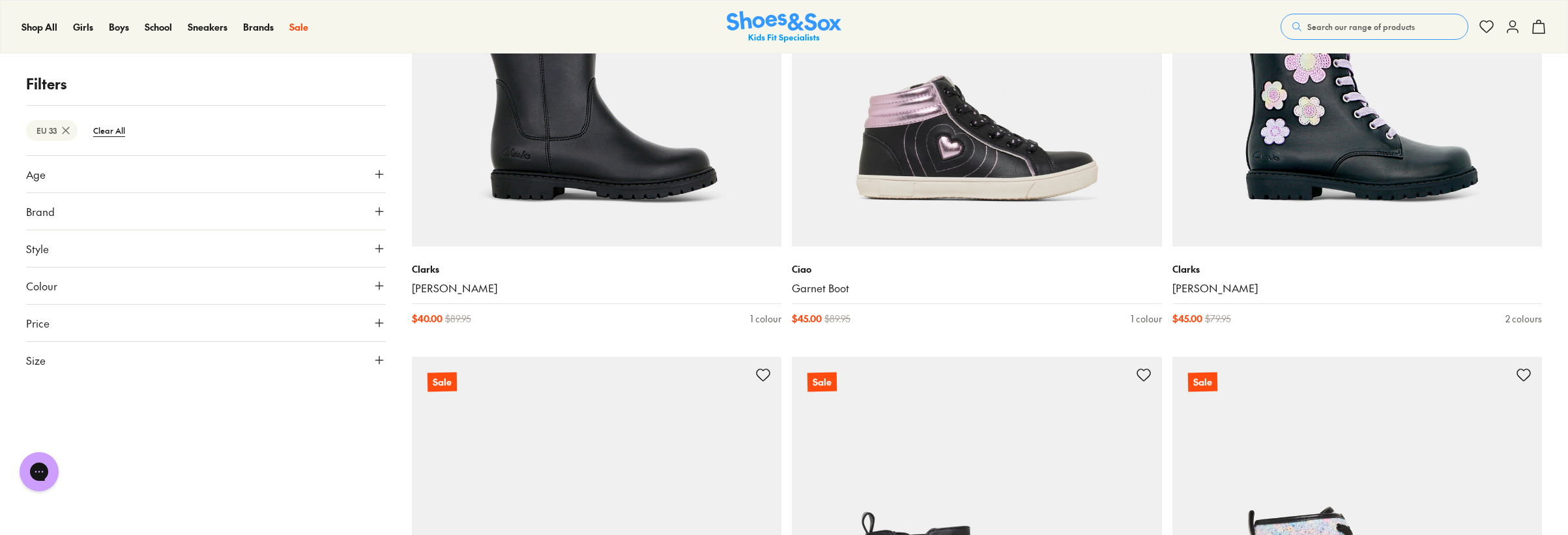
click at [370, 350] on button "Size" at bounding box center [206, 360] width 360 height 37
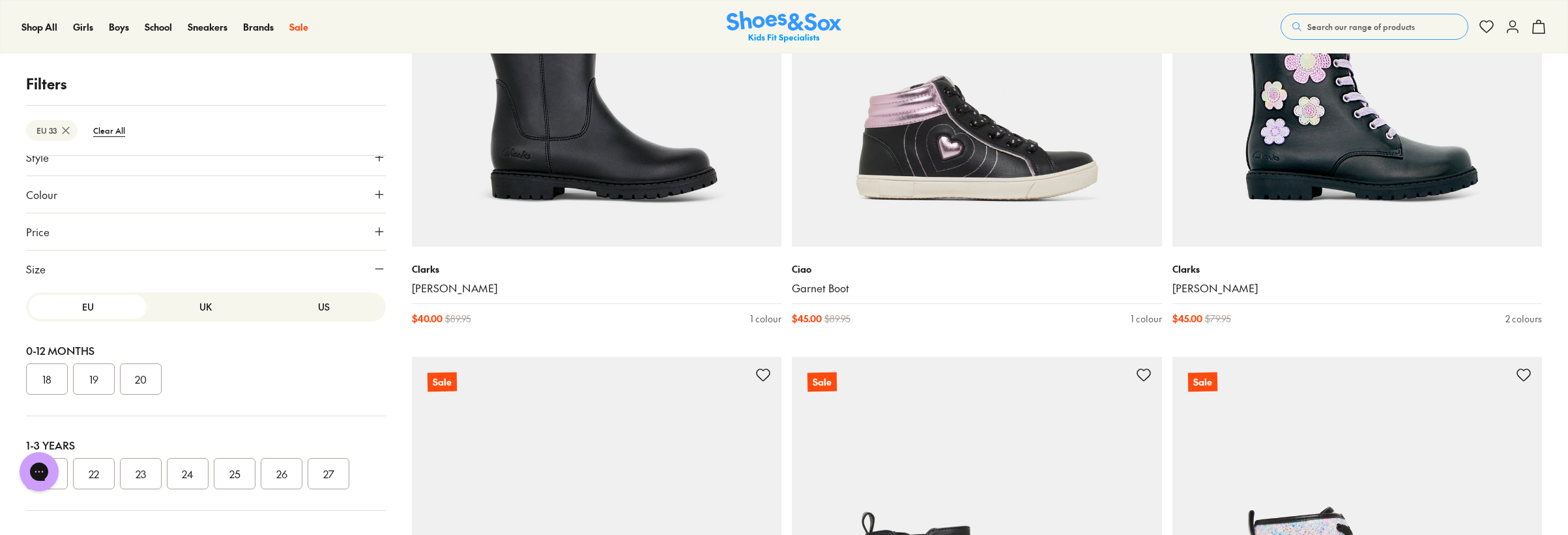
scroll to position [94, 0]
click at [100, 298] on button "EU" at bounding box center [87, 303] width 118 height 24
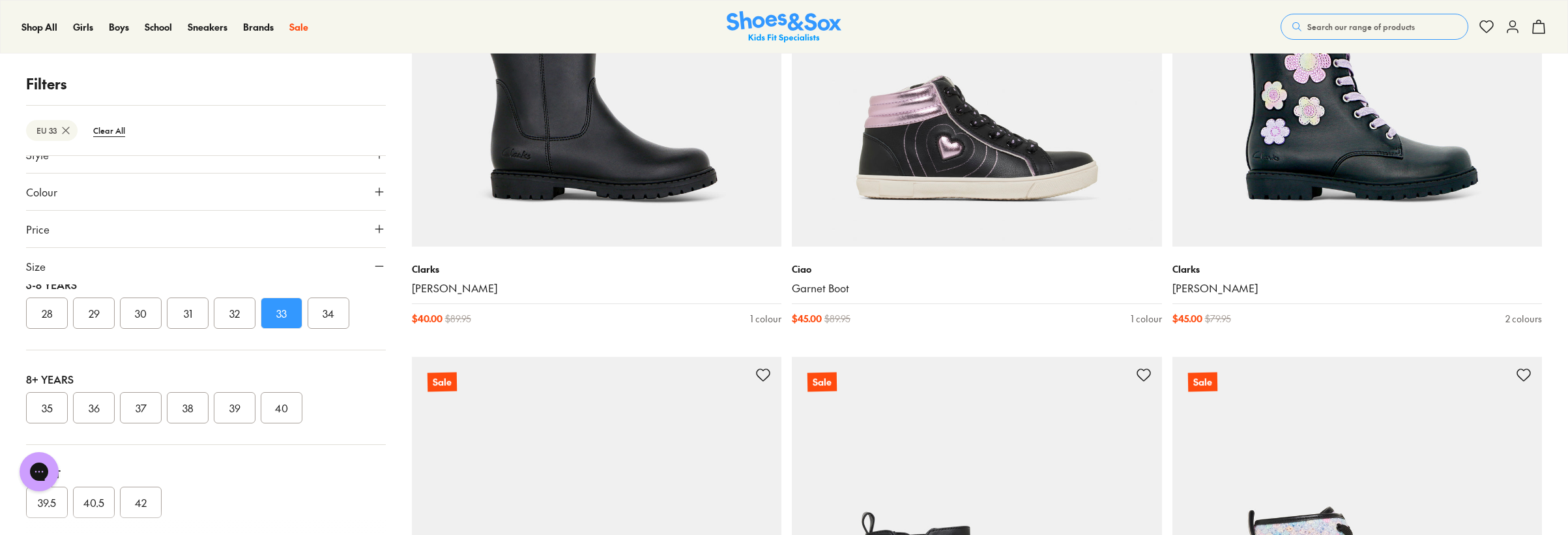
scroll to position [223, 0]
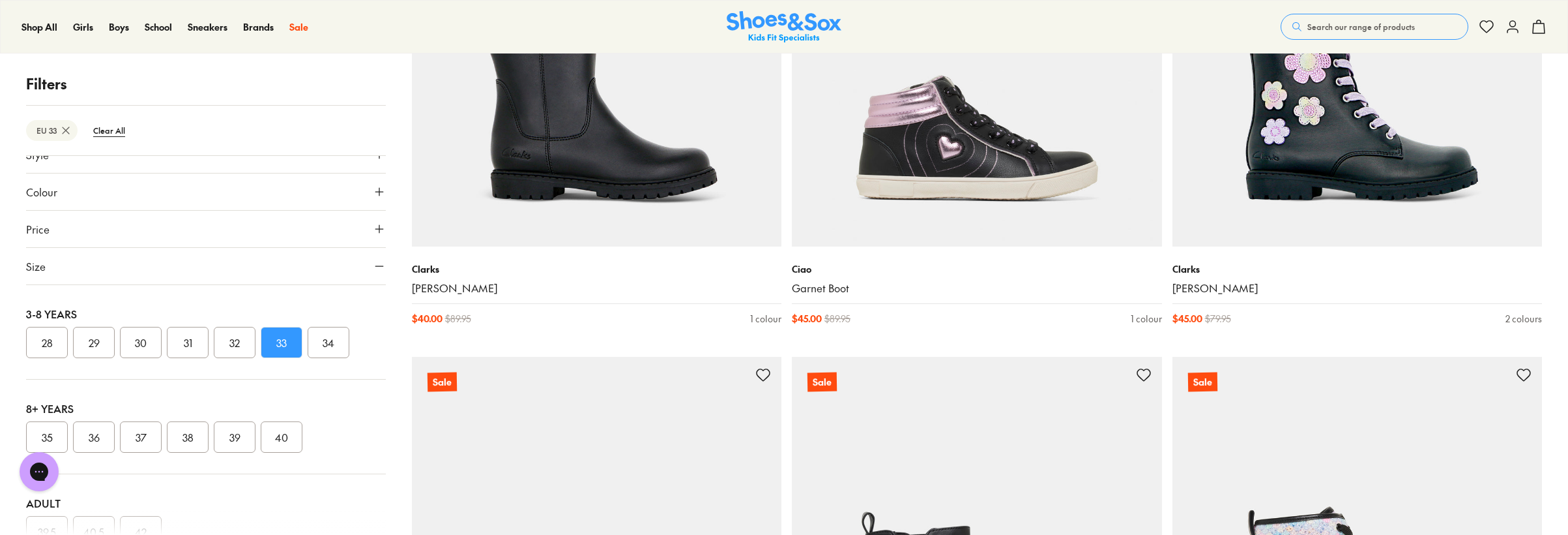
click at [328, 337] on button "34" at bounding box center [328, 342] width 42 height 31
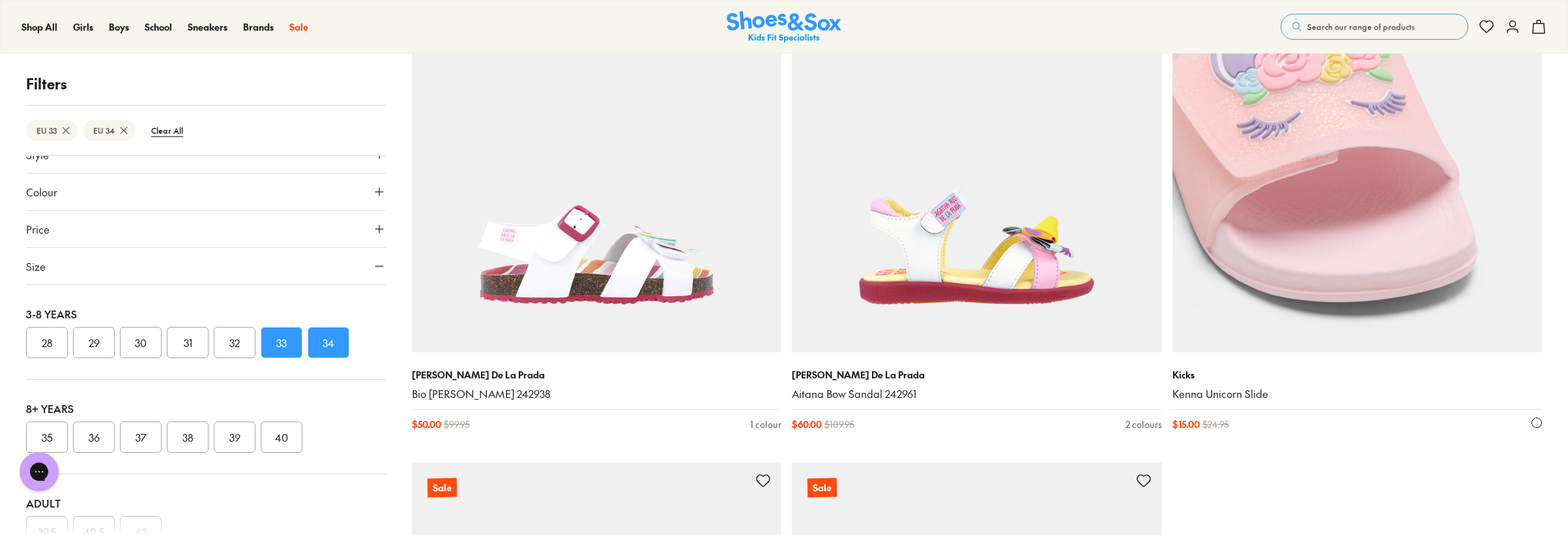
scroll to position [4605, 0]
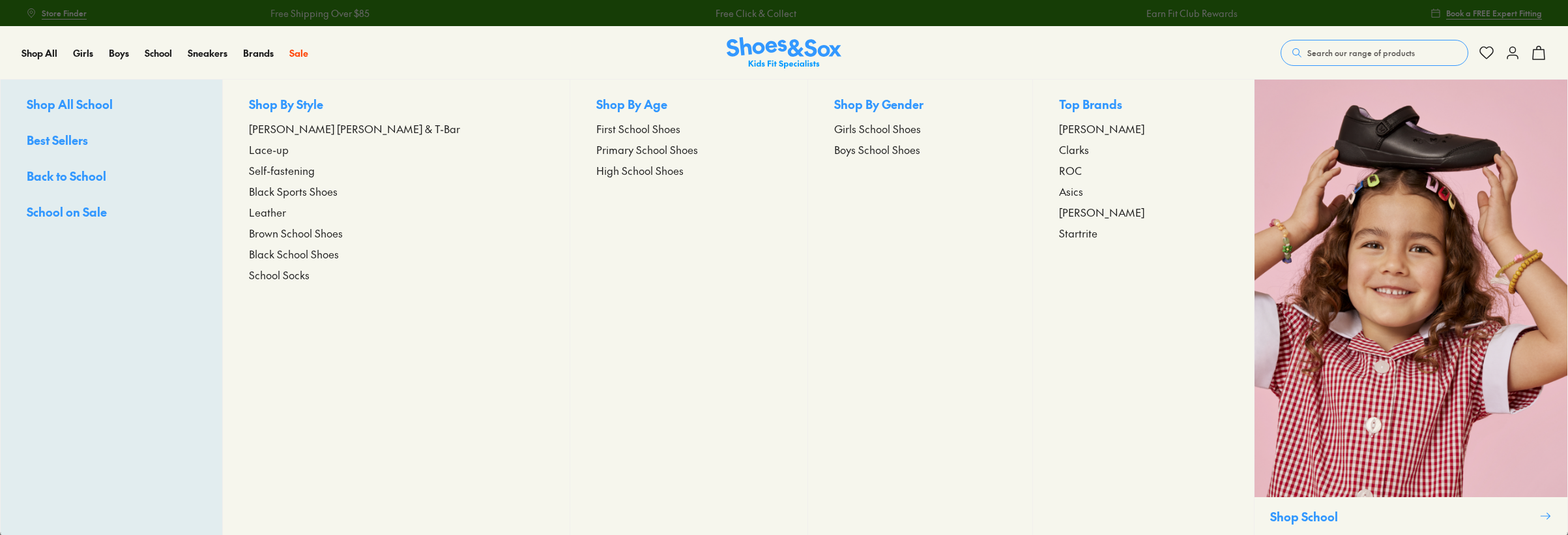
click at [334, 189] on span "Black Sports Shoes" at bounding box center [293, 191] width 89 height 16
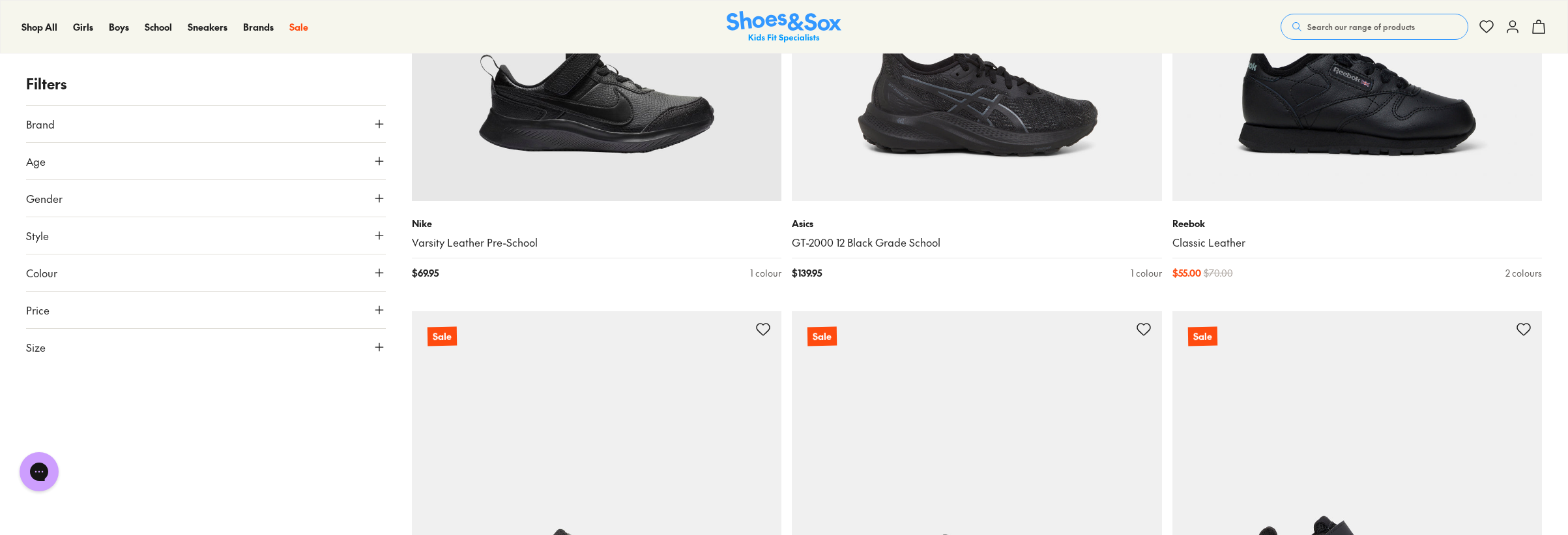
scroll to position [4368, 0]
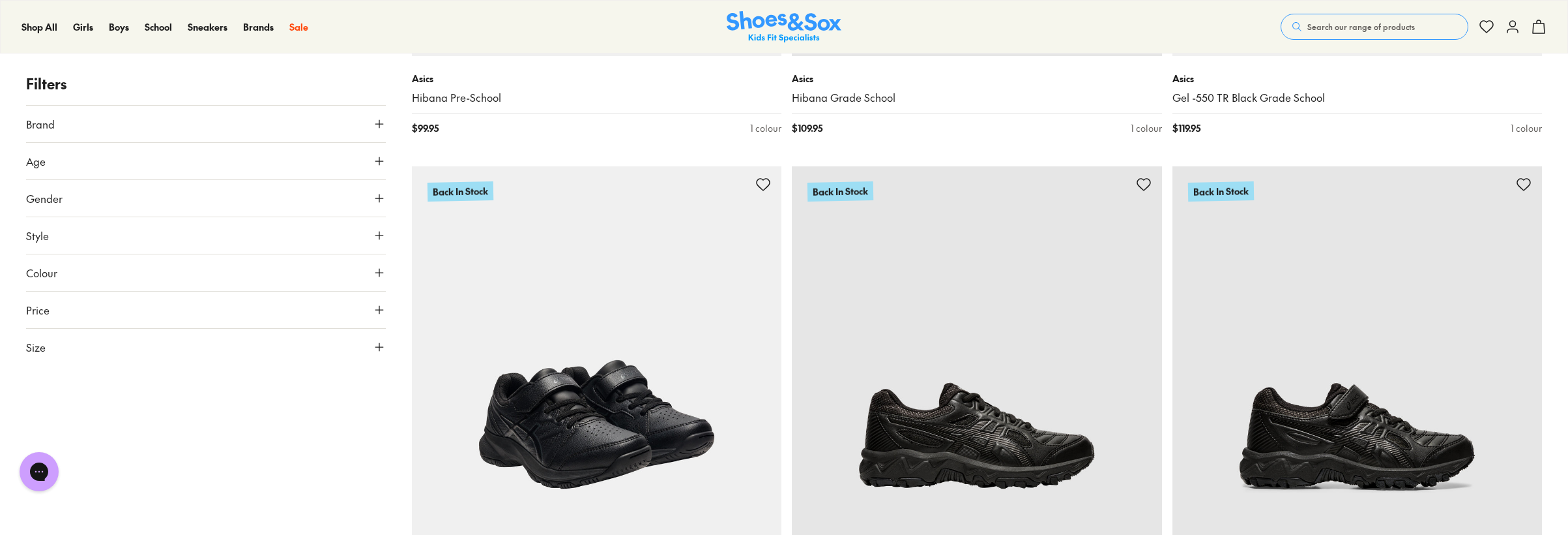
scroll to position [2021, 0]
